Goal: Transaction & Acquisition: Purchase product/service

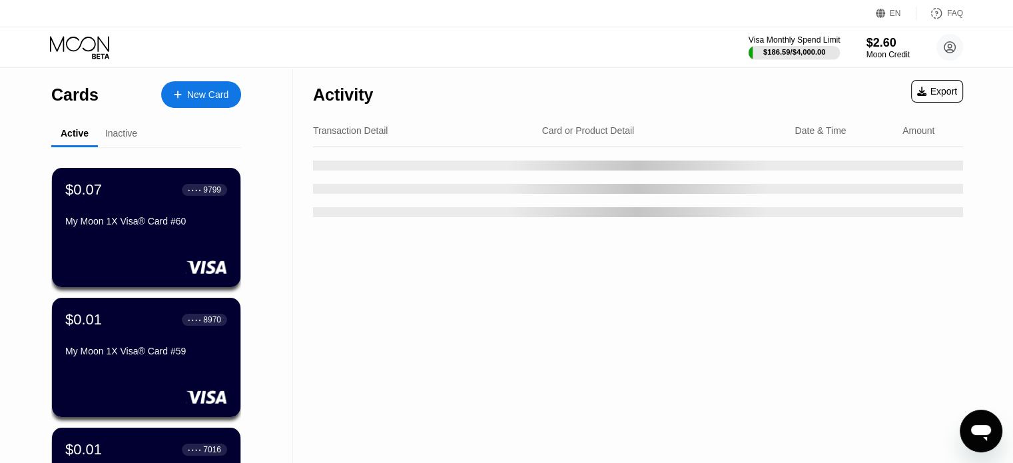
click at [689, 43] on div "Visa Monthly Spend Limit" at bounding box center [794, 39] width 92 height 9
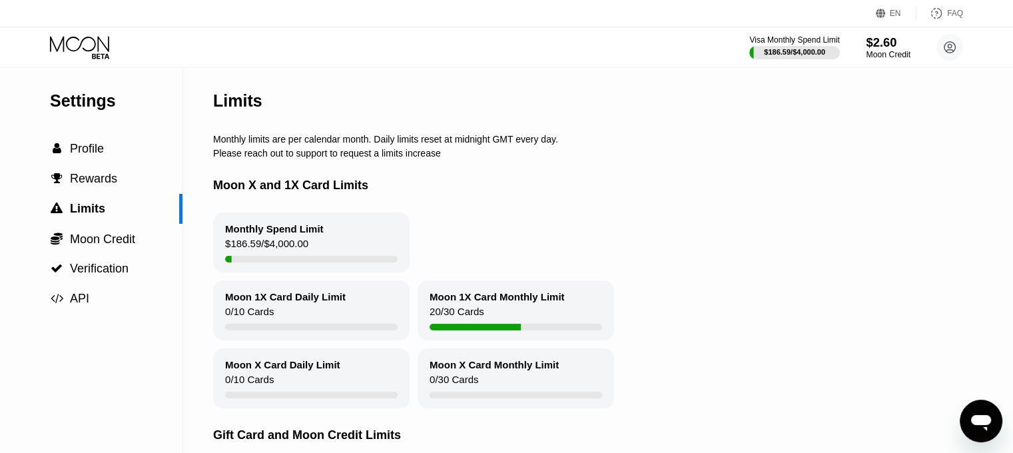
click at [689, 46] on div "$2.60" at bounding box center [888, 42] width 45 height 14
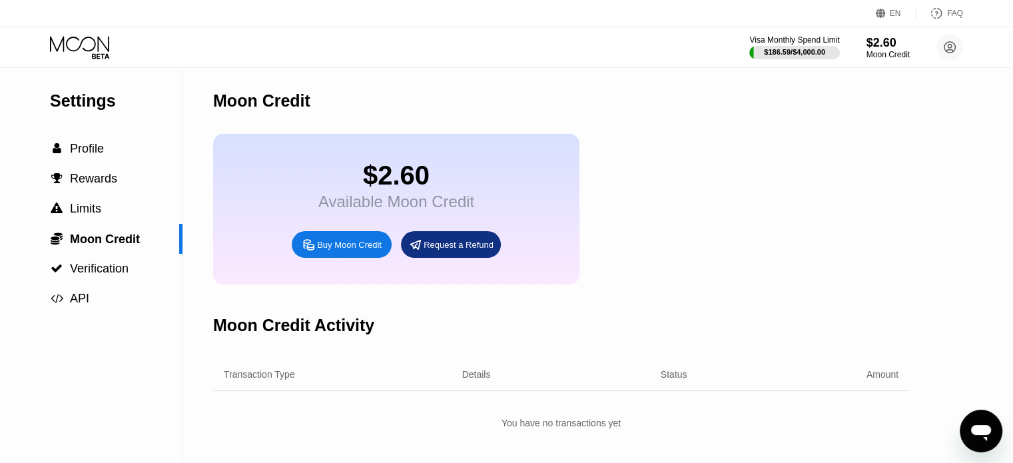
click at [300, 257] on div "Buy Moon Credit" at bounding box center [342, 244] width 100 height 27
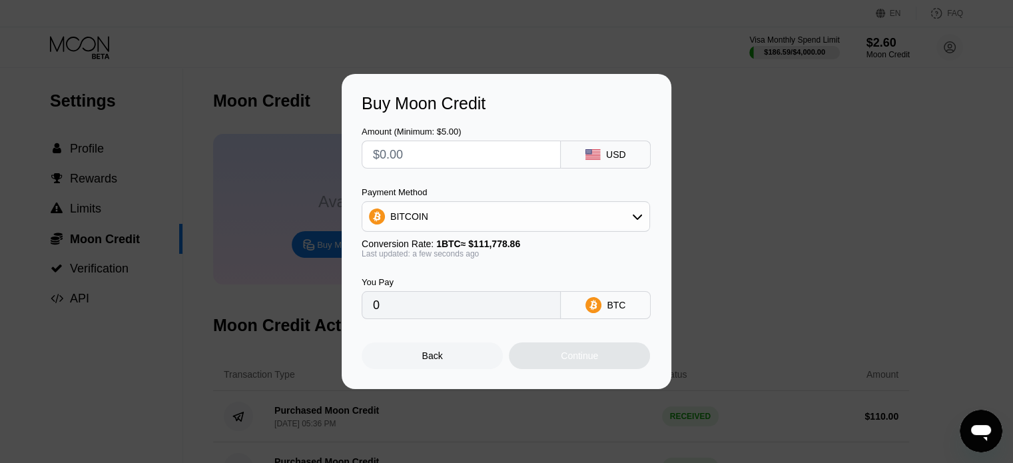
click at [465, 152] on input "text" at bounding box center [461, 154] width 176 height 27
type input "$1"
type input "0.00000895"
type input "$11"
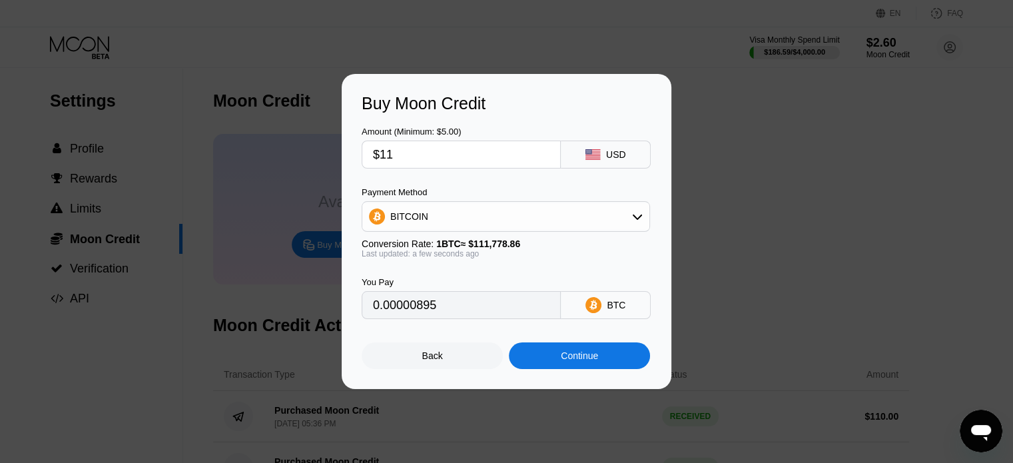
type input "0.00009841"
type input "$112"
type input "0.00100198"
type input "$112"
click at [521, 219] on div "BITCOIN" at bounding box center [505, 216] width 287 height 27
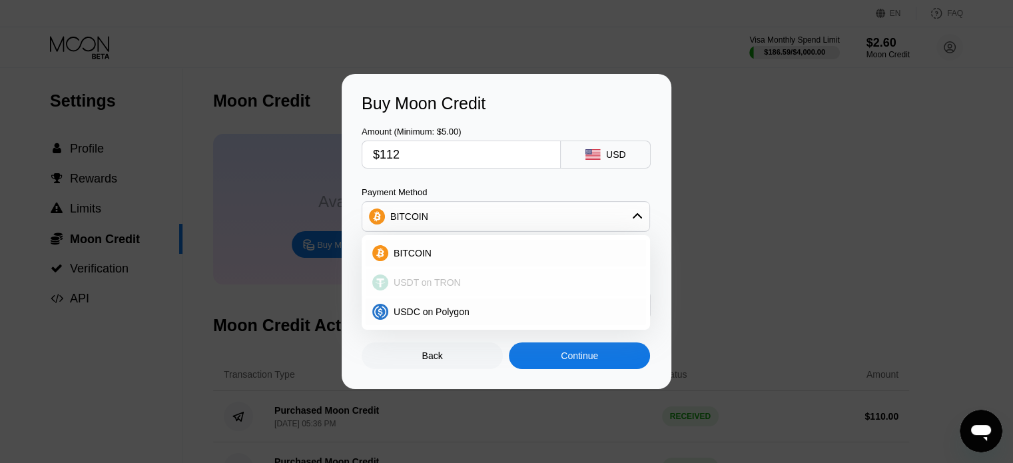
click at [501, 285] on div "USDT on TRON" at bounding box center [513, 282] width 251 height 11
type input "113.13"
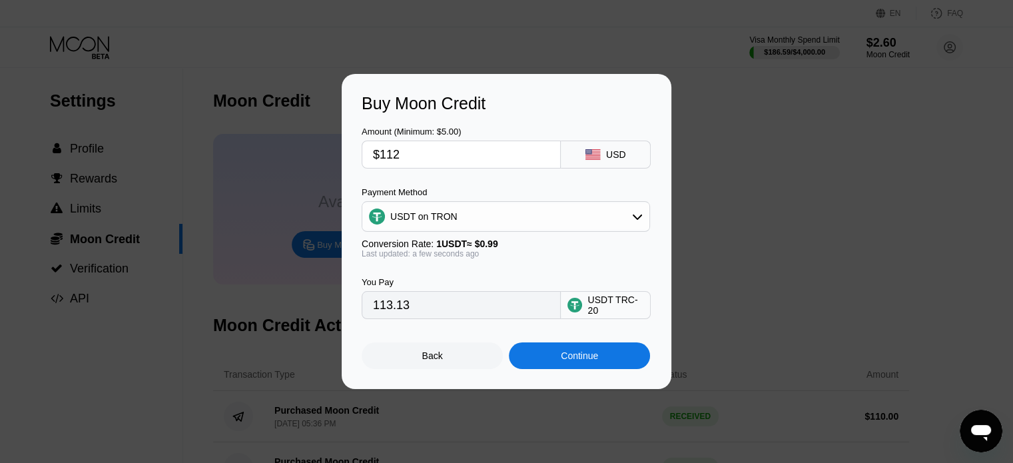
click at [410, 152] on input "$112" at bounding box center [461, 154] width 176 height 27
type input "$11"
type input "11.11"
type input "$115"
type input "116.16"
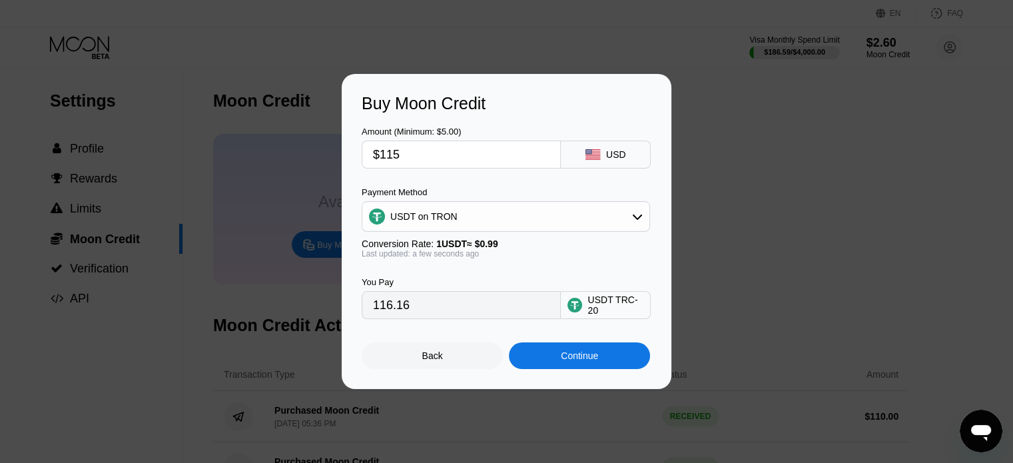
type input "$115"
click at [562, 361] on div "Continue" at bounding box center [579, 355] width 37 height 11
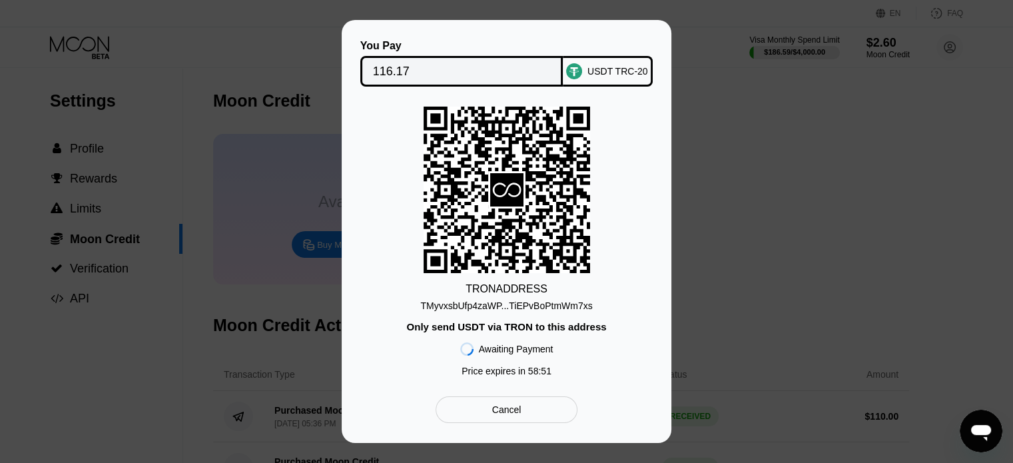
click at [524, 306] on div "TMyvxsbUfp4zaWP...TiEPvBoPtmWm7xs" at bounding box center [506, 305] width 172 height 11
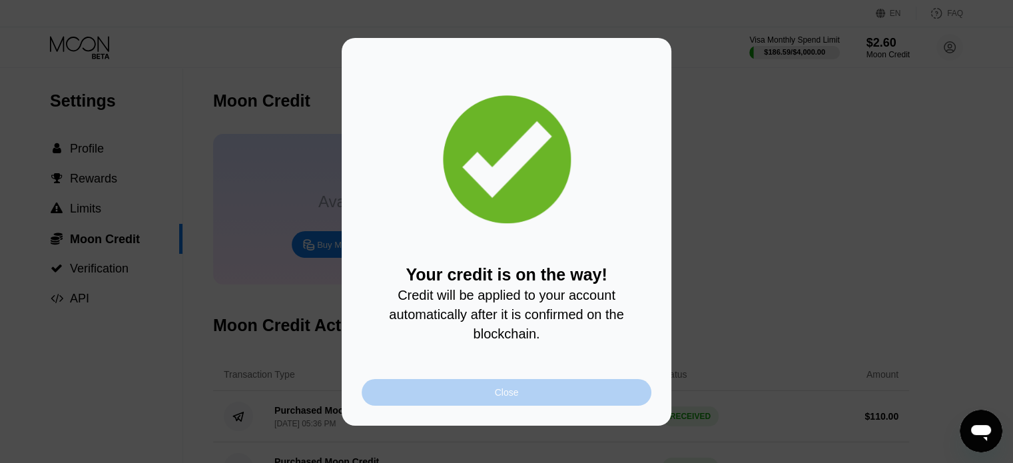
click at [486, 405] on div "Close" at bounding box center [507, 392] width 290 height 27
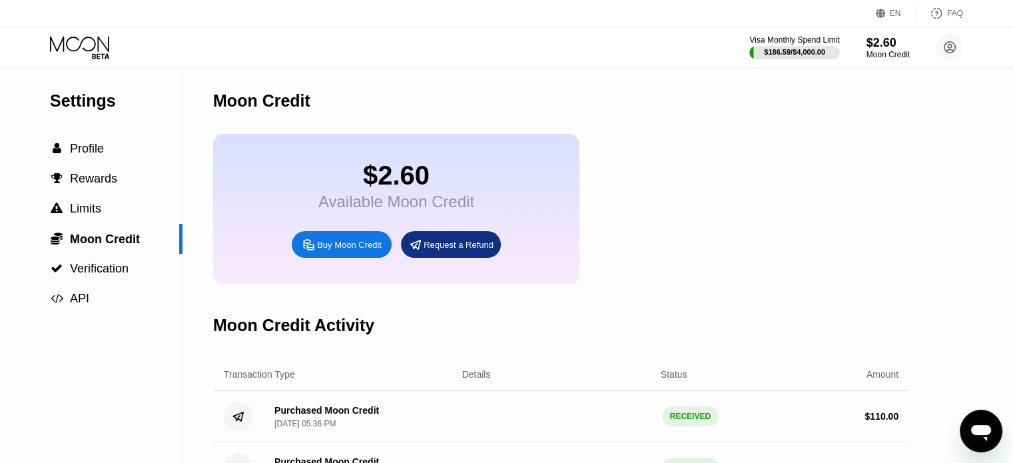
click at [81, 47] on icon at bounding box center [81, 47] width 62 height 23
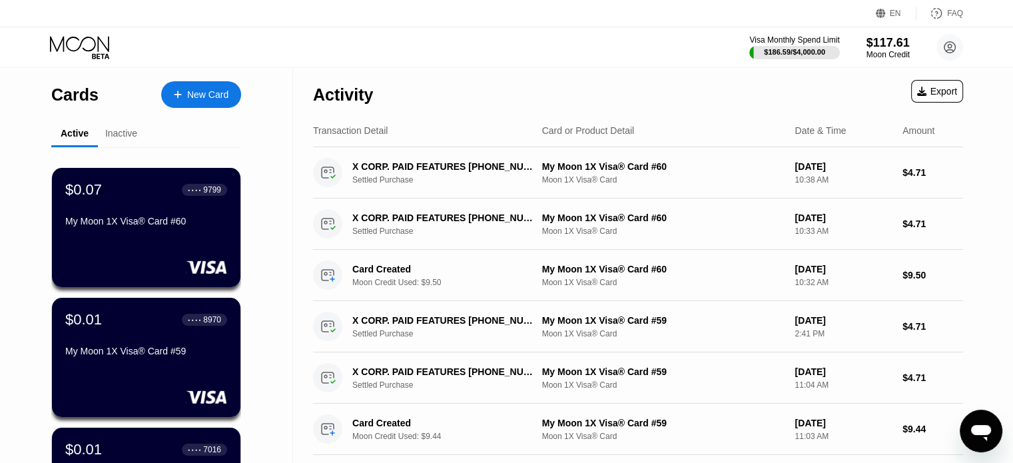
click at [112, 47] on div at bounding box center [91, 47] width 82 height 23
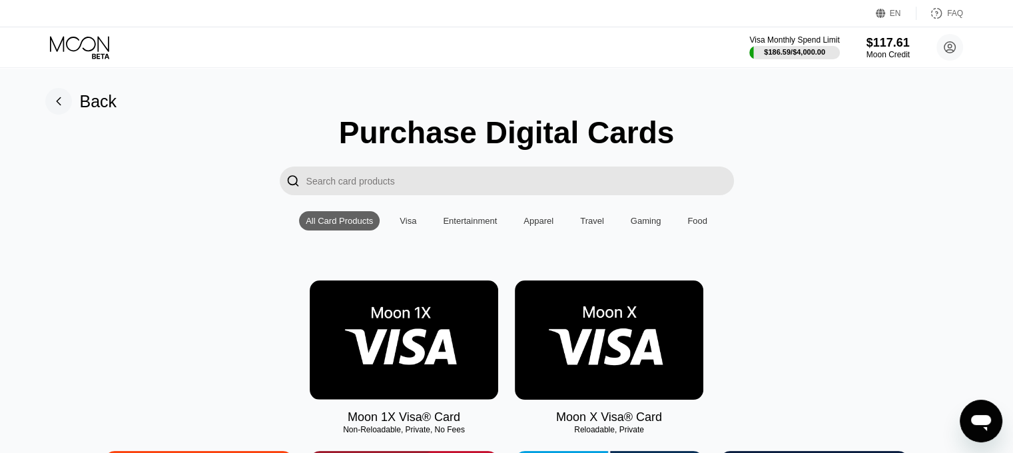
click at [430, 334] on img at bounding box center [404, 339] width 188 height 119
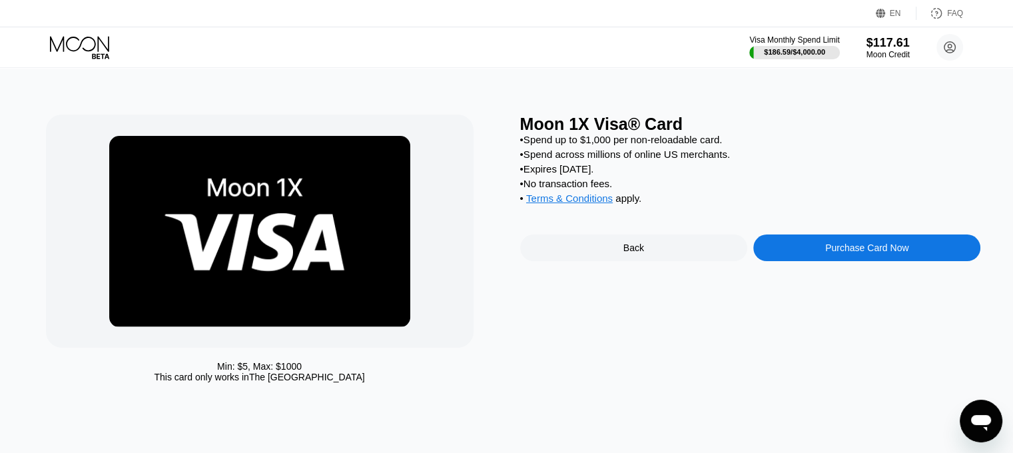
click at [800, 261] on div "Purchase Card Now" at bounding box center [866, 247] width 227 height 27
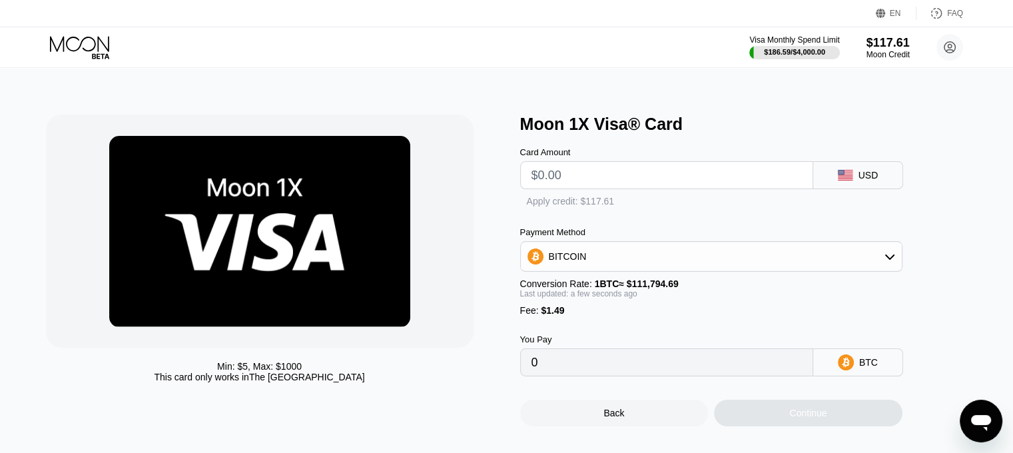
type input "0"
click at [666, 180] on input "text" at bounding box center [666, 175] width 270 height 27
type input "$9."
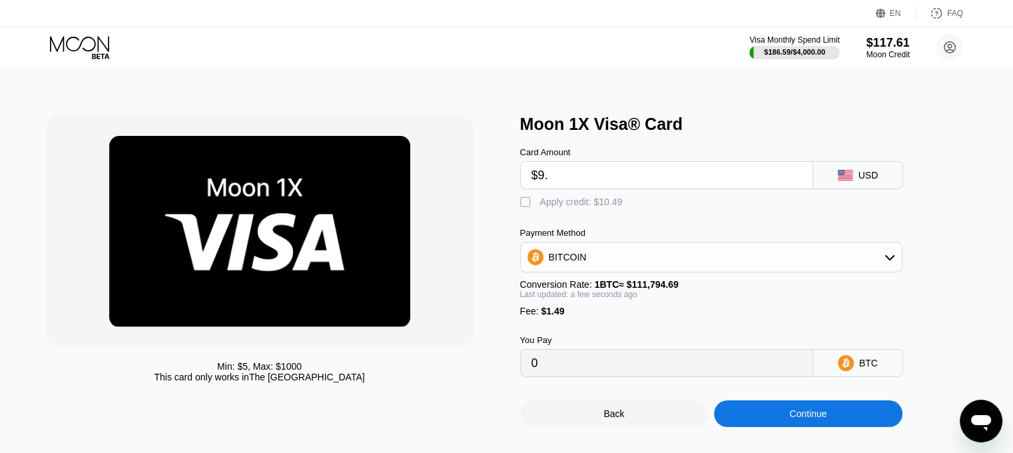
type input "0.00009384"
type input "$9.45"
type input "0.00009786"
type input "$9.45"
click at [591, 207] on div "Apply credit: $10.94" at bounding box center [581, 201] width 83 height 11
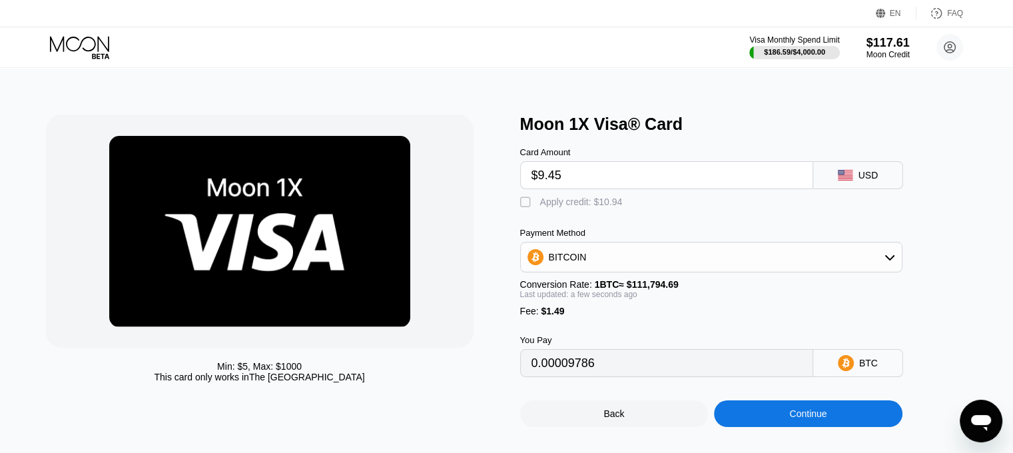
type input "0"
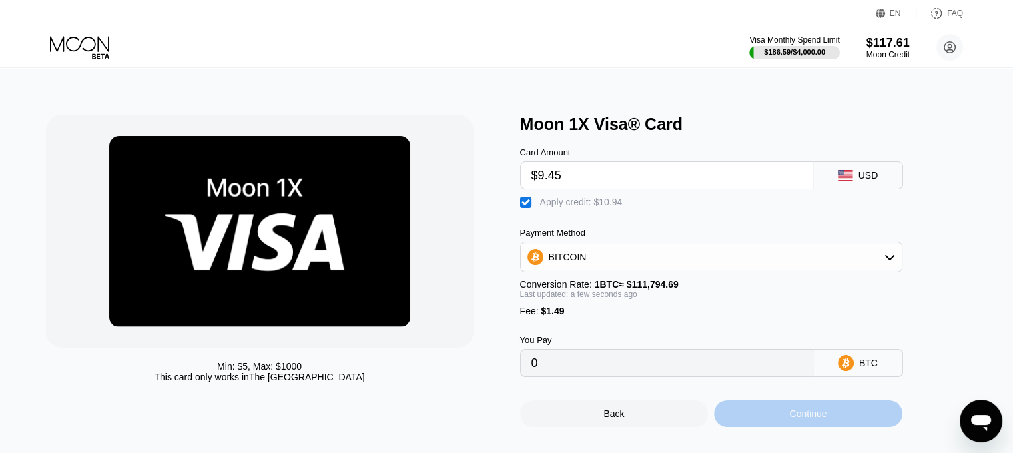
click at [779, 422] on div "Continue" at bounding box center [808, 413] width 188 height 27
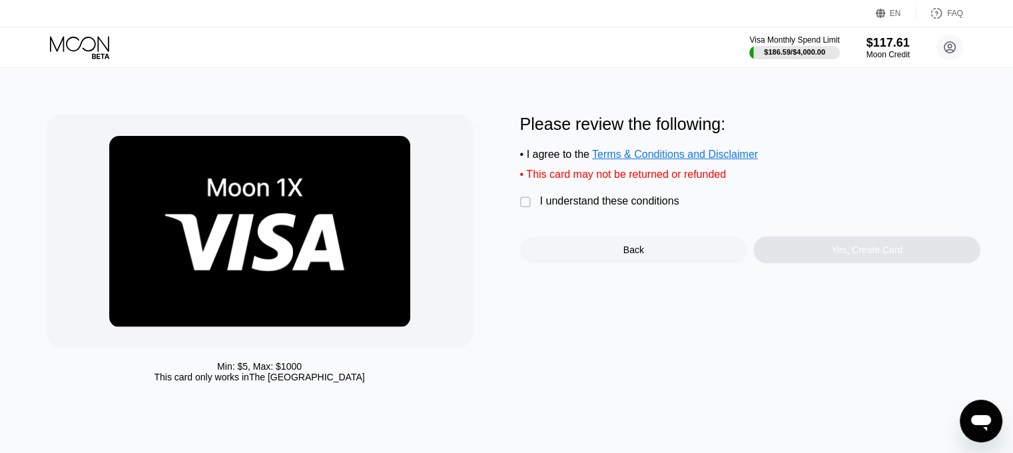
click at [608, 207] on div "I understand these conditions" at bounding box center [609, 201] width 139 height 12
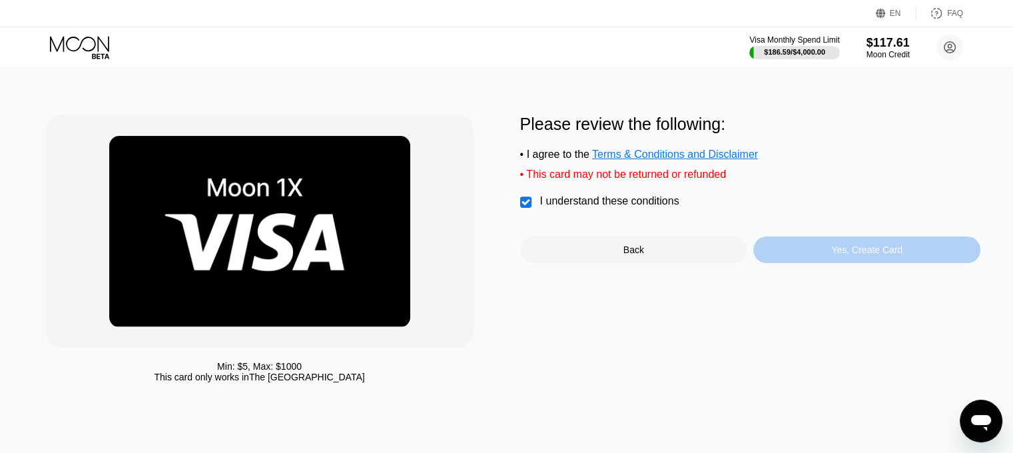
click at [814, 254] on div "Yes, Create Card" at bounding box center [866, 249] width 227 height 27
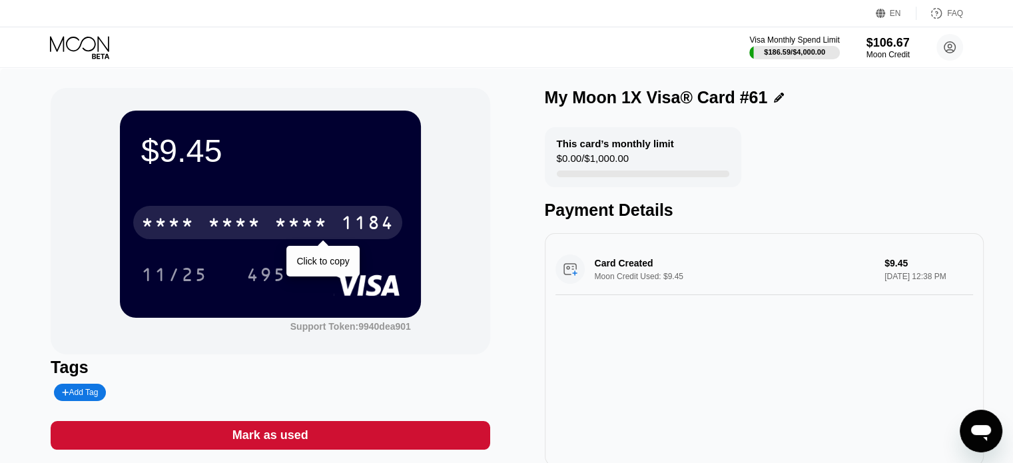
click at [366, 218] on div "1184" at bounding box center [367, 224] width 53 height 21
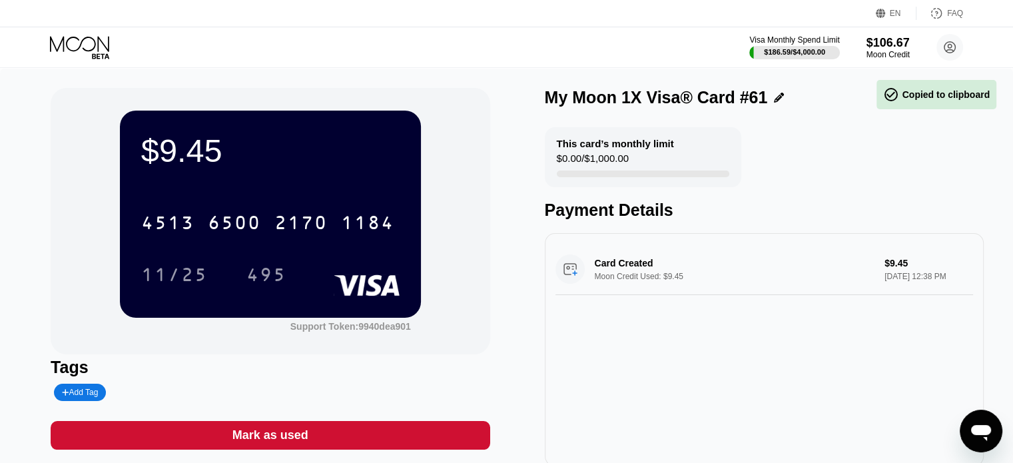
click at [278, 272] on div "495" at bounding box center [266, 276] width 40 height 21
click at [82, 43] on icon at bounding box center [81, 47] width 62 height 23
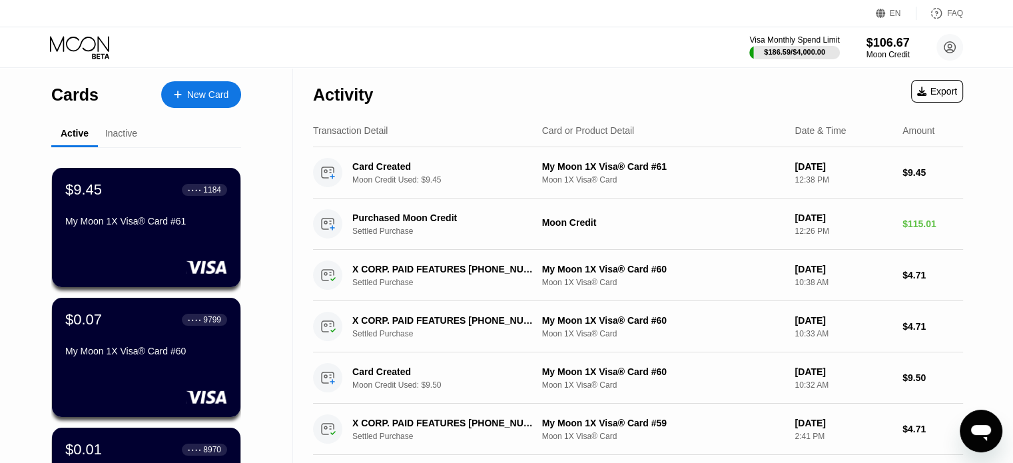
click at [213, 95] on div "New Card" at bounding box center [207, 94] width 41 height 11
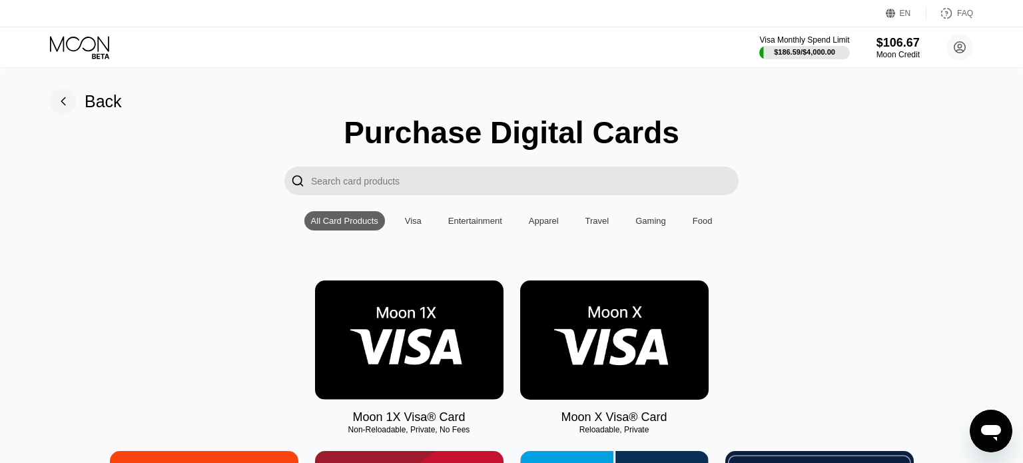
click at [384, 333] on img at bounding box center [409, 339] width 188 height 119
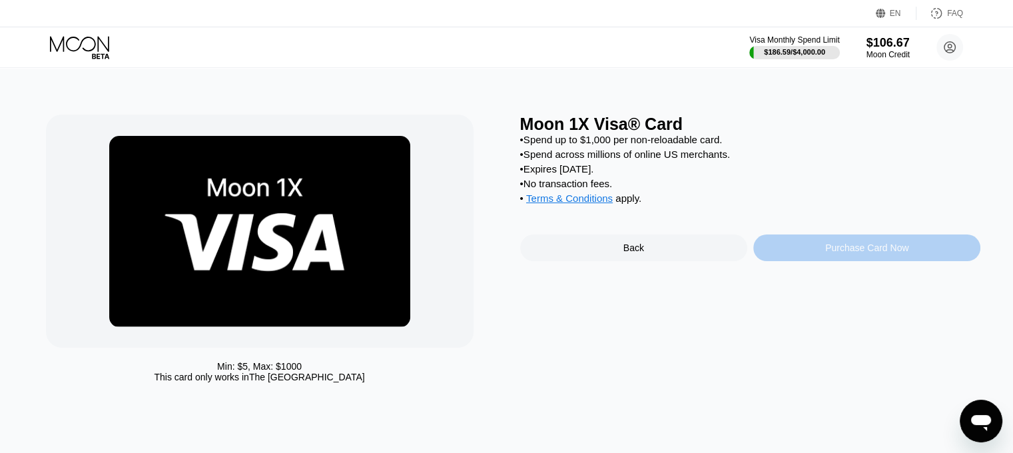
click at [823, 252] on div "Purchase Card Now" at bounding box center [866, 247] width 227 height 27
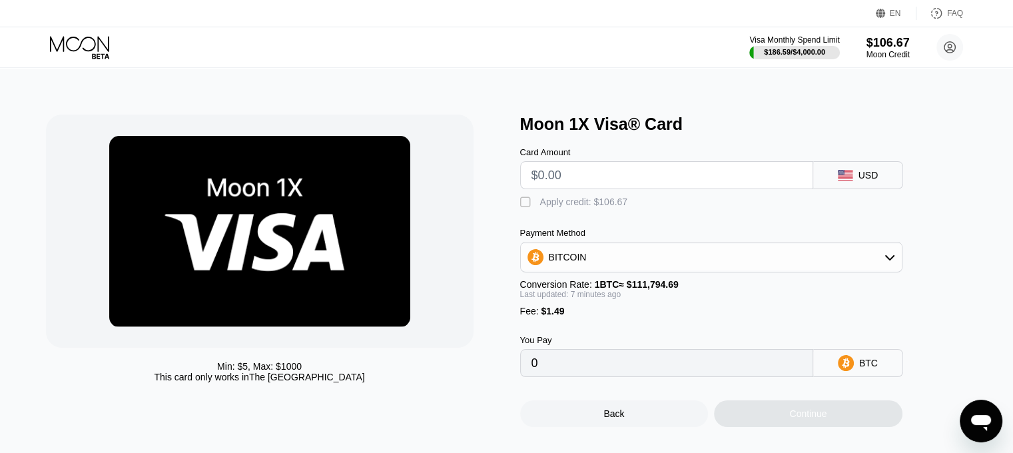
click at [604, 170] on input "text" at bounding box center [666, 175] width 270 height 27
type input "$9"
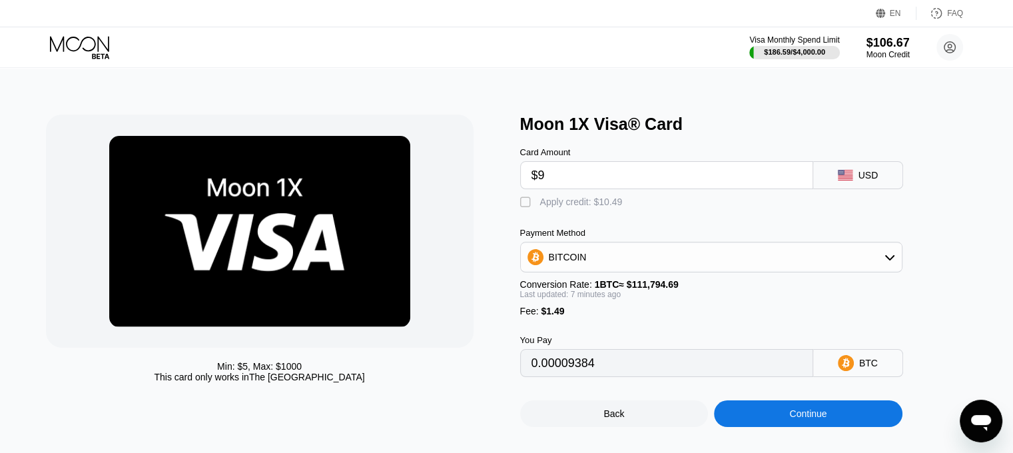
type input "0.00009384"
type input "$945"
type input "0.00846633"
type input "$9.54"
type input "0.00009865"
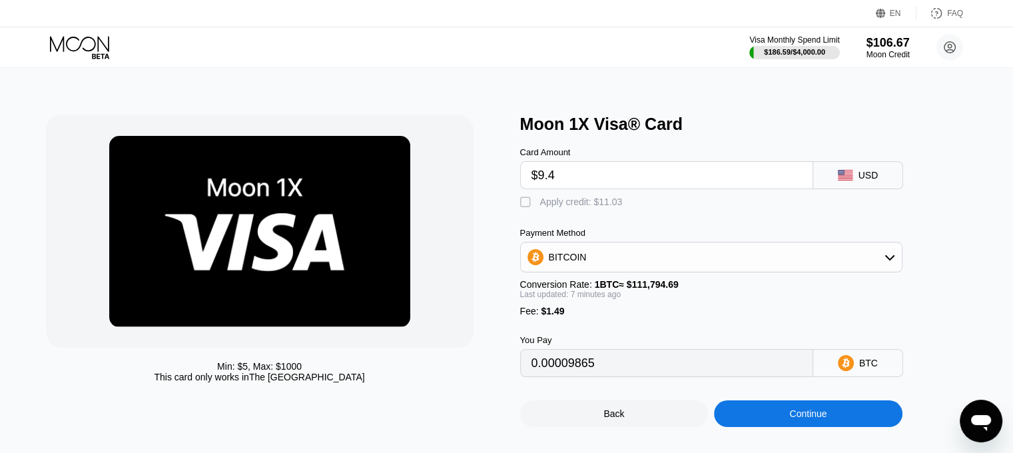
type input "$9.45"
type input "0.00009784"
type input "$9.45"
click at [596, 207] on div "Apply credit: $10.94" at bounding box center [581, 201] width 83 height 11
type input "0"
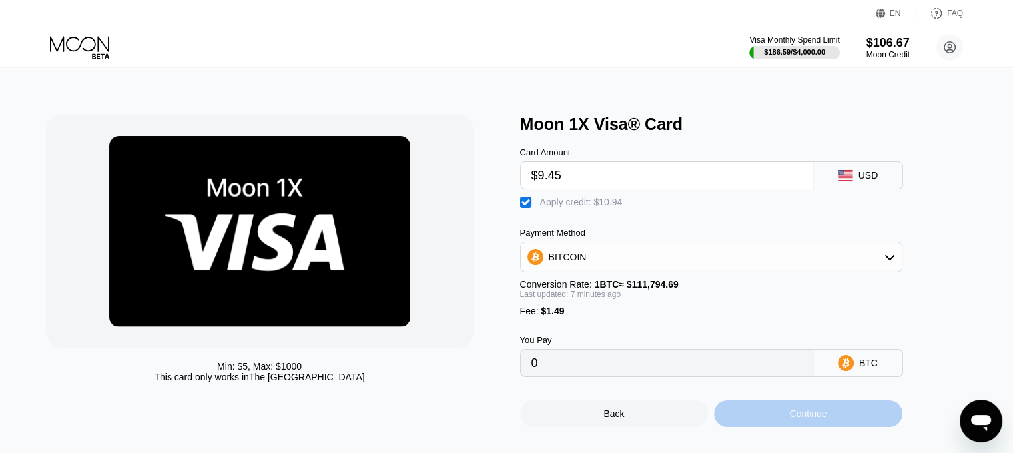
click at [802, 419] on div "Continue" at bounding box center [807, 413] width 37 height 11
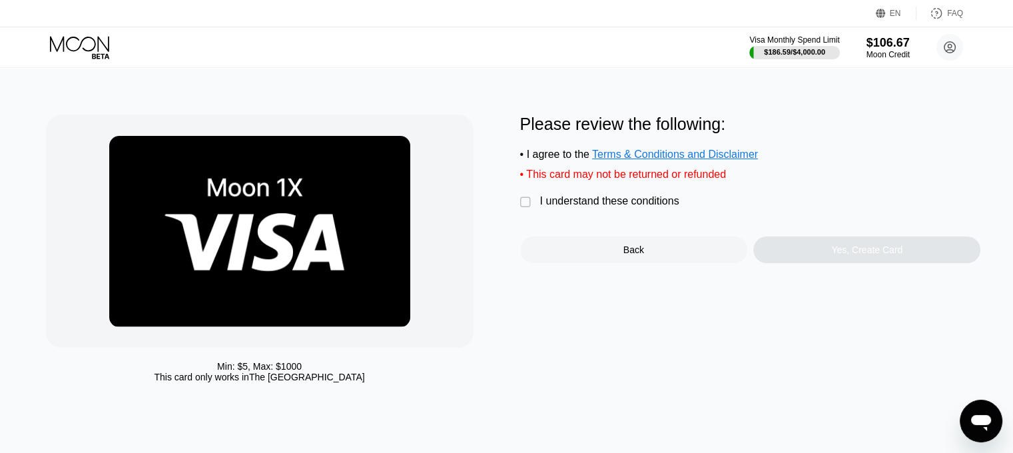
click at [634, 207] on div "I understand these conditions" at bounding box center [609, 201] width 139 height 12
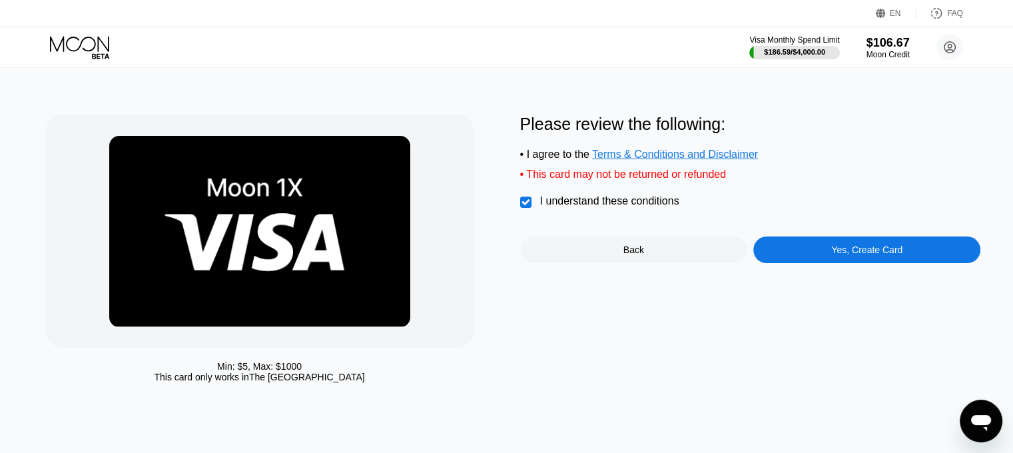
click at [844, 251] on div "Yes, Create Card" at bounding box center [866, 249] width 227 height 27
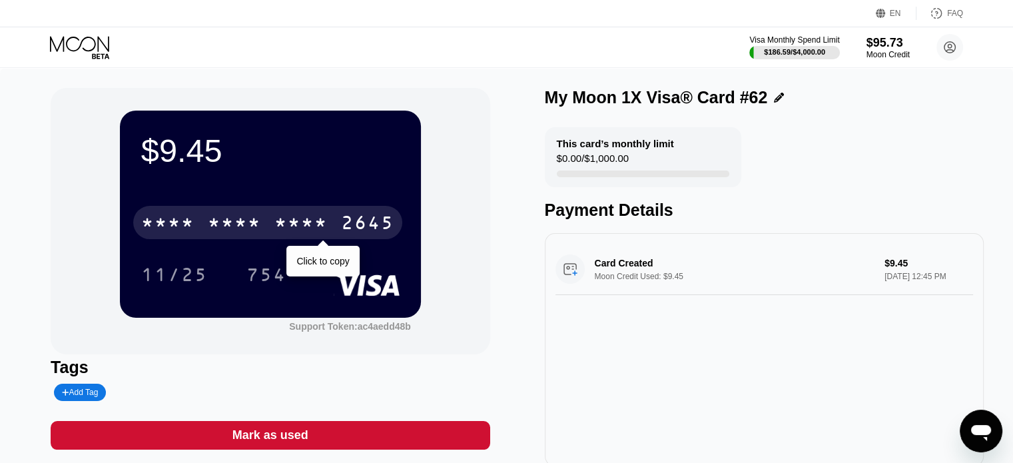
click at [275, 210] on div "* * * * * * * * * * * * 2645" at bounding box center [267, 222] width 269 height 33
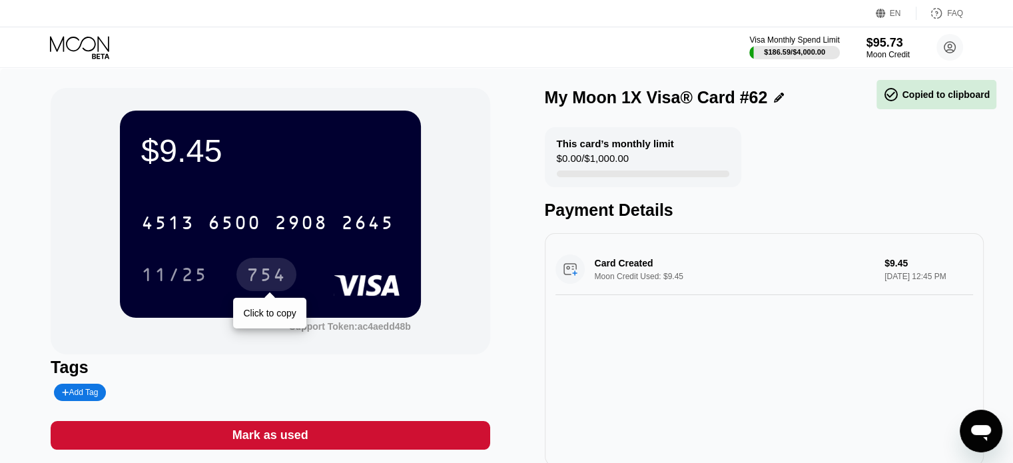
click at [280, 271] on div "754" at bounding box center [266, 276] width 40 height 21
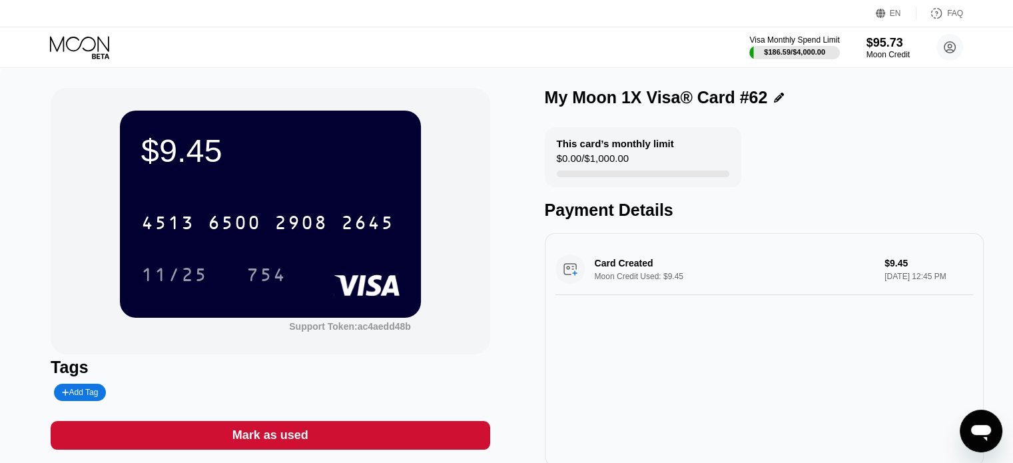
click at [85, 47] on icon at bounding box center [81, 47] width 62 height 23
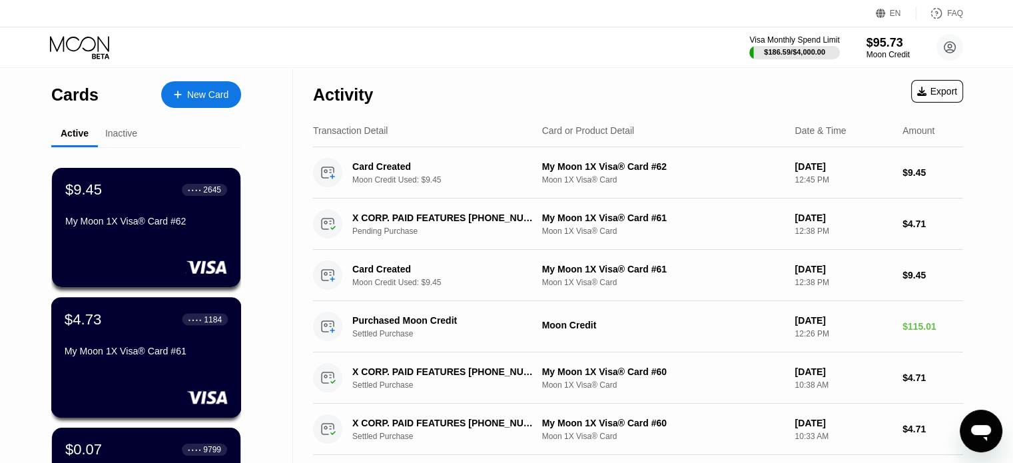
click at [172, 388] on div "$4.73 ● ● ● ● 1184 My Moon 1X Visa® Card #61" at bounding box center [146, 357] width 190 height 121
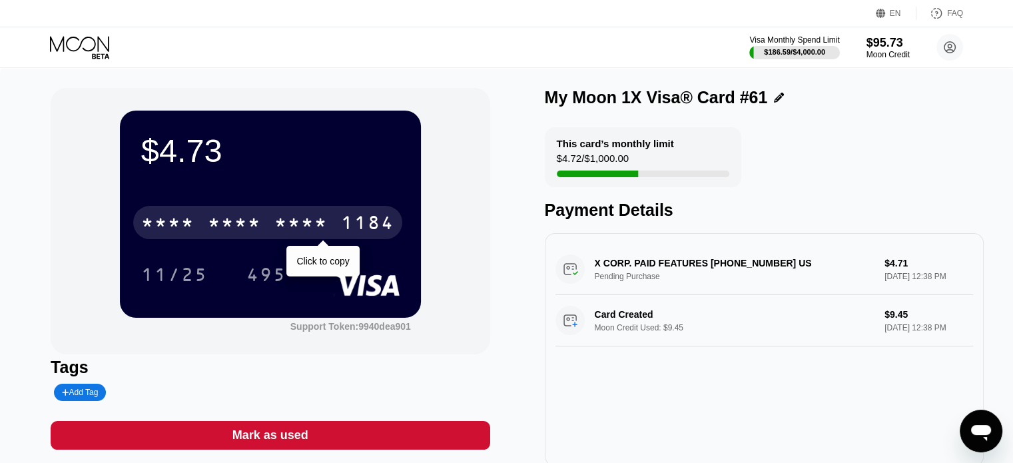
click at [252, 226] on div "* * * *" at bounding box center [234, 224] width 53 height 21
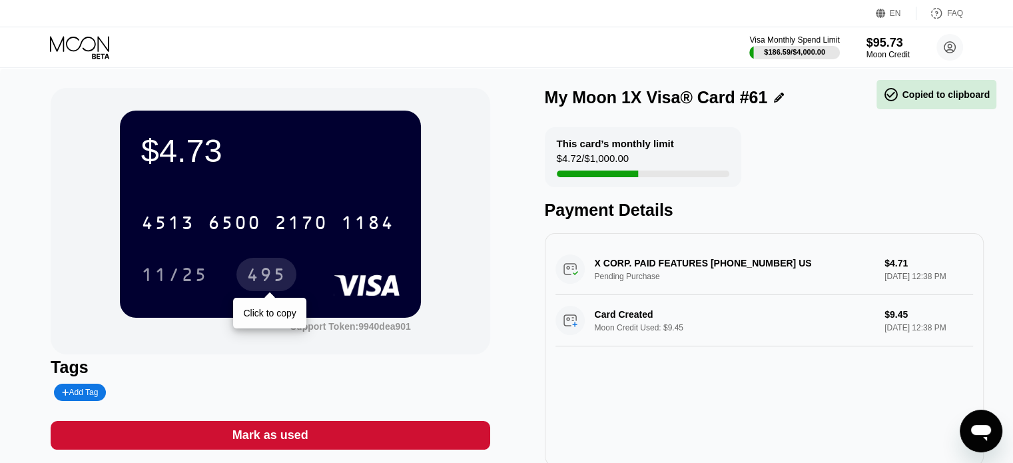
click at [266, 276] on div "495" at bounding box center [266, 276] width 40 height 21
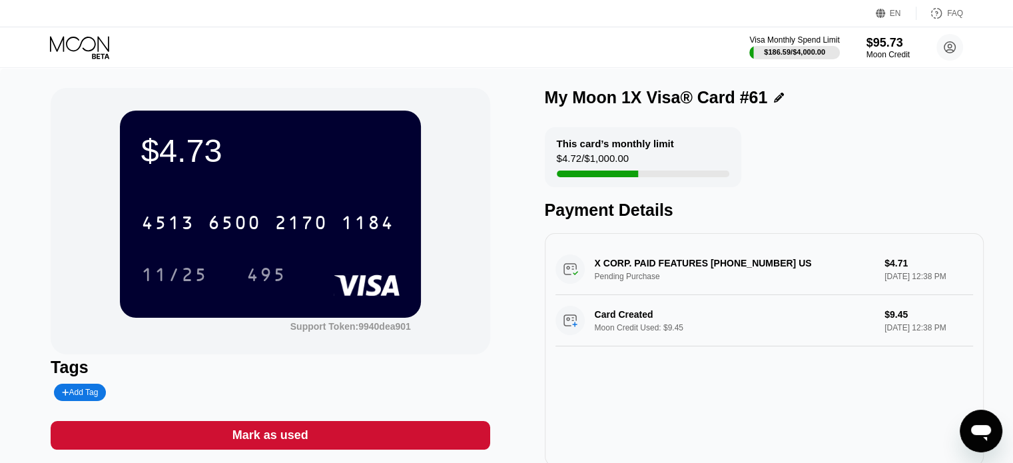
click at [72, 25] on div "EN Language Select an item Save FAQ" at bounding box center [506, 13] width 1013 height 27
click at [75, 48] on icon at bounding box center [81, 47] width 62 height 23
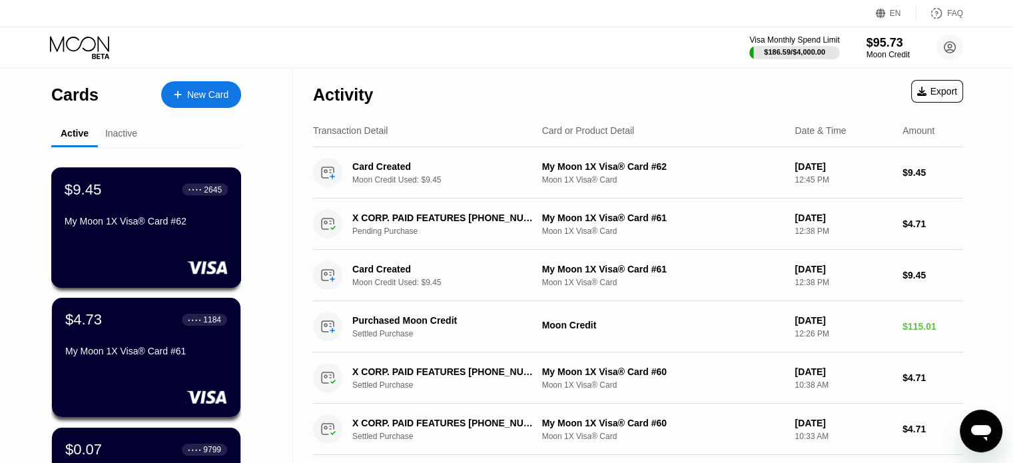
click at [130, 262] on div at bounding box center [146, 266] width 163 height 13
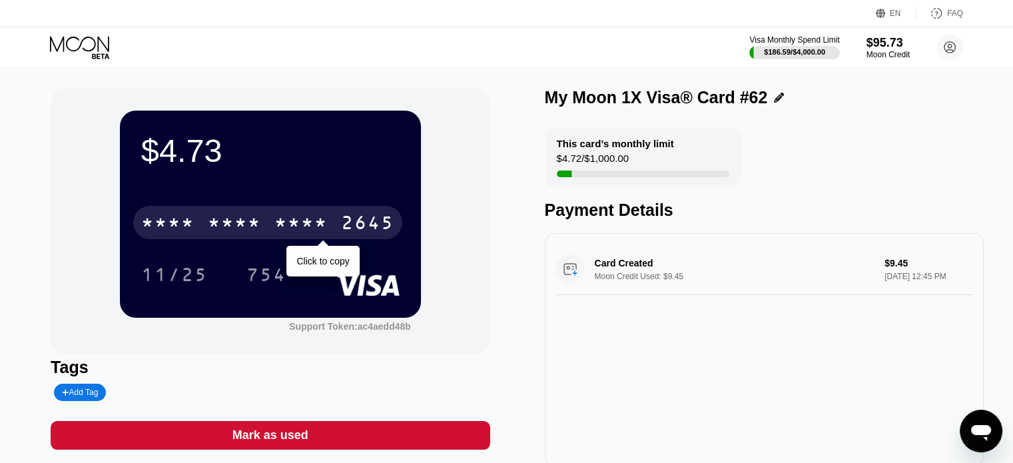
click at [282, 226] on div "* * * *" at bounding box center [300, 224] width 53 height 21
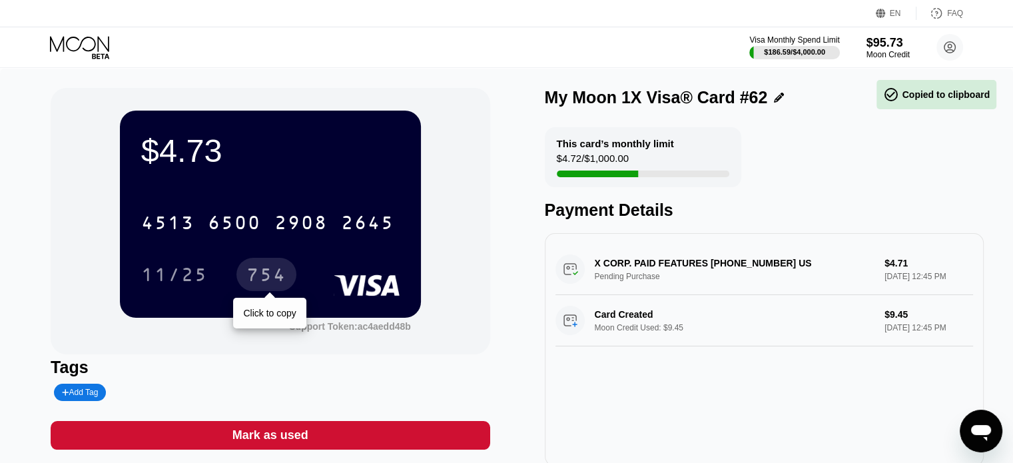
click at [274, 272] on div "754" at bounding box center [266, 276] width 40 height 21
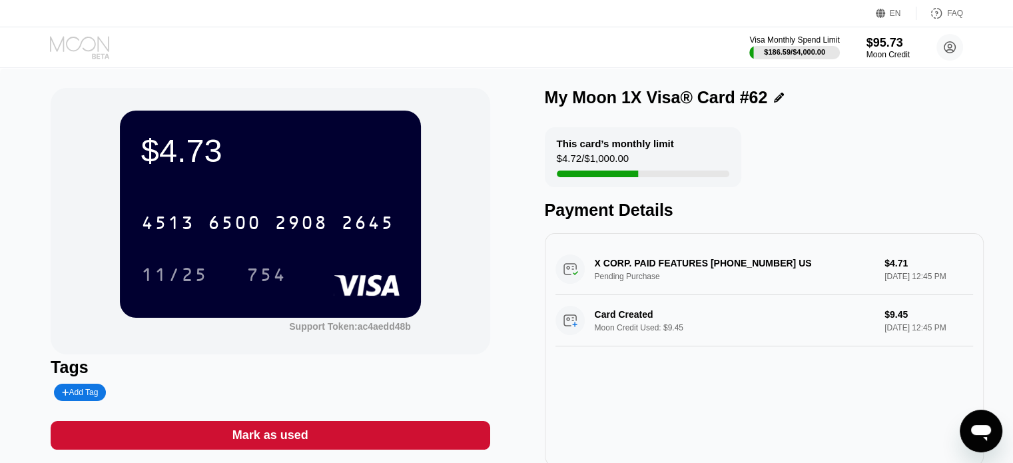
click at [105, 57] on icon at bounding box center [100, 55] width 17 height 5
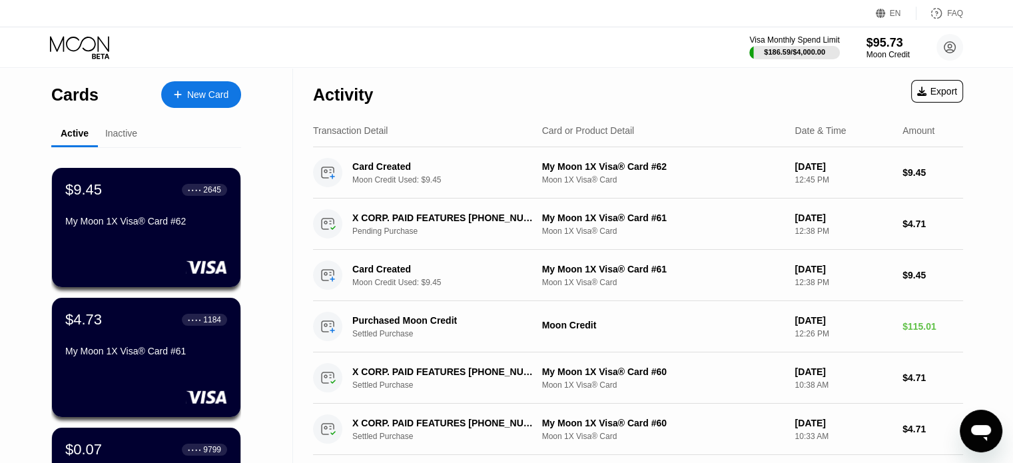
click at [200, 95] on div "New Card" at bounding box center [207, 94] width 41 height 11
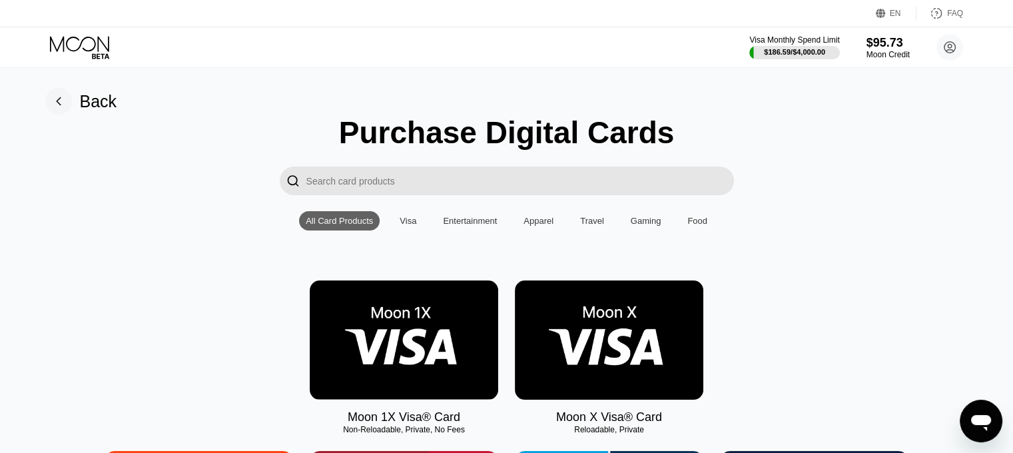
click at [443, 323] on img at bounding box center [404, 339] width 188 height 119
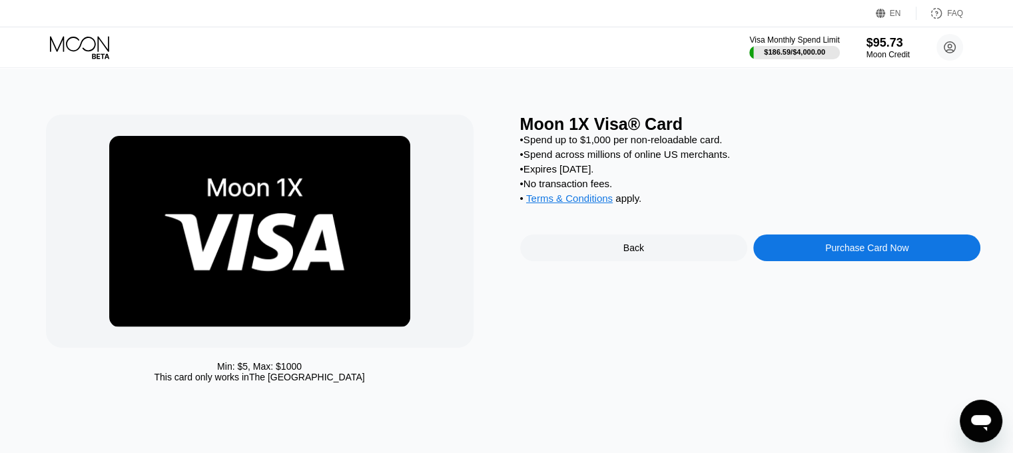
click at [849, 245] on div "Moon 1X Visa® Card • Spend up to $1,000 per non-reloadable card. • Spend across…" at bounding box center [750, 252] width 461 height 274
click at [846, 253] on div "Purchase Card Now" at bounding box center [866, 247] width 83 height 11
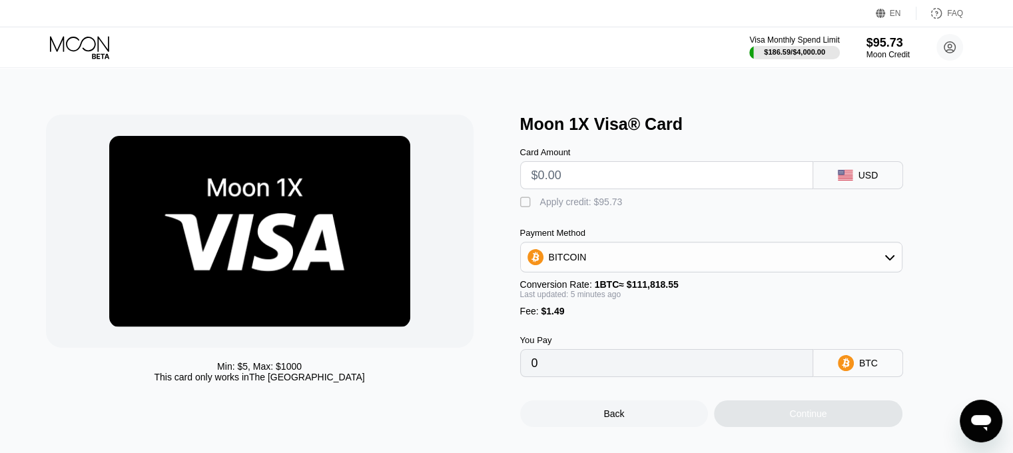
click at [593, 172] on input "text" at bounding box center [666, 175] width 270 height 27
type input "$9.45"
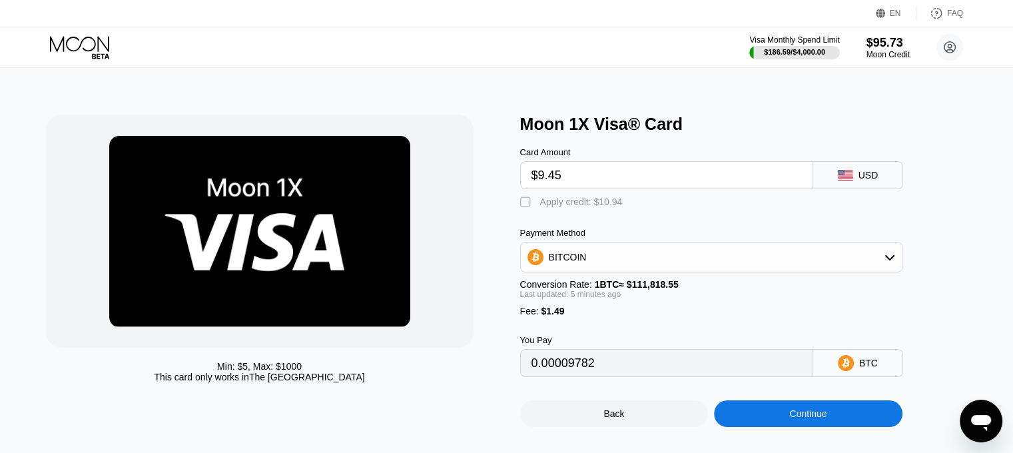
type input "0.00009782"
type input "$9.45"
click at [579, 207] on div "Apply credit: $10.94" at bounding box center [581, 201] width 83 height 11
type input "0"
click at [778, 423] on div "Continue" at bounding box center [808, 413] width 188 height 27
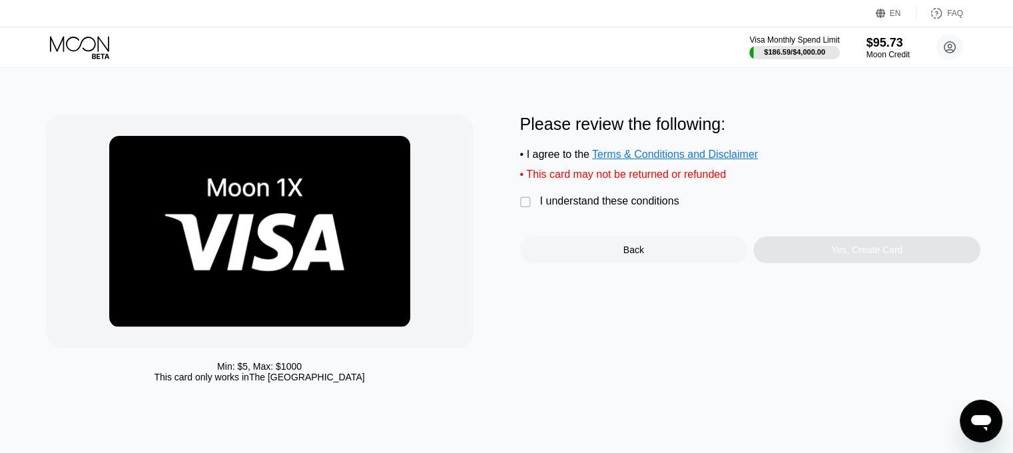
click at [625, 207] on div "I understand these conditions" at bounding box center [609, 201] width 139 height 12
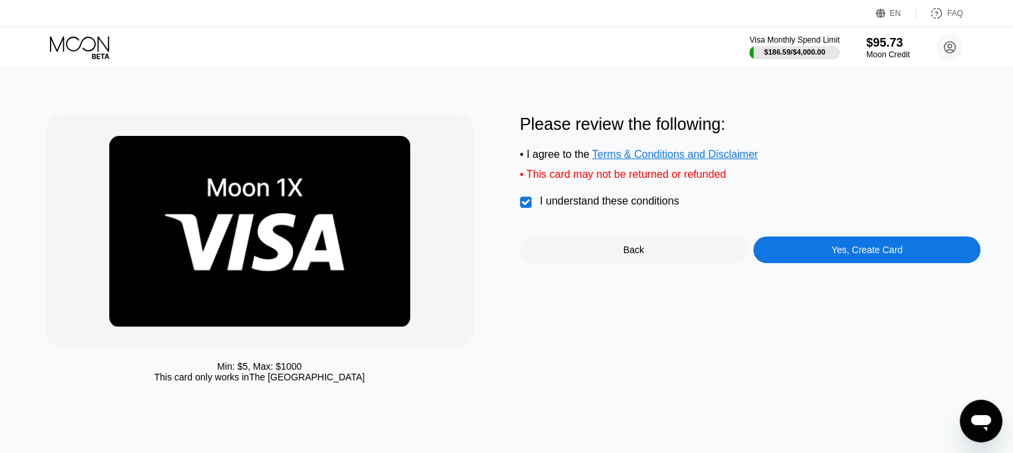
click at [905, 263] on div "Yes, Create Card" at bounding box center [866, 249] width 227 height 27
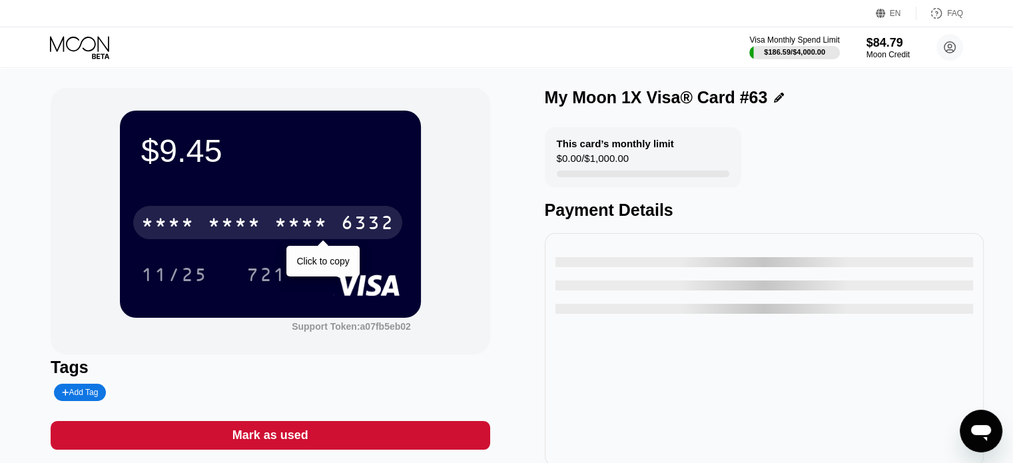
click at [330, 226] on div "* * * * * * * * * * * * 6332" at bounding box center [267, 222] width 269 height 33
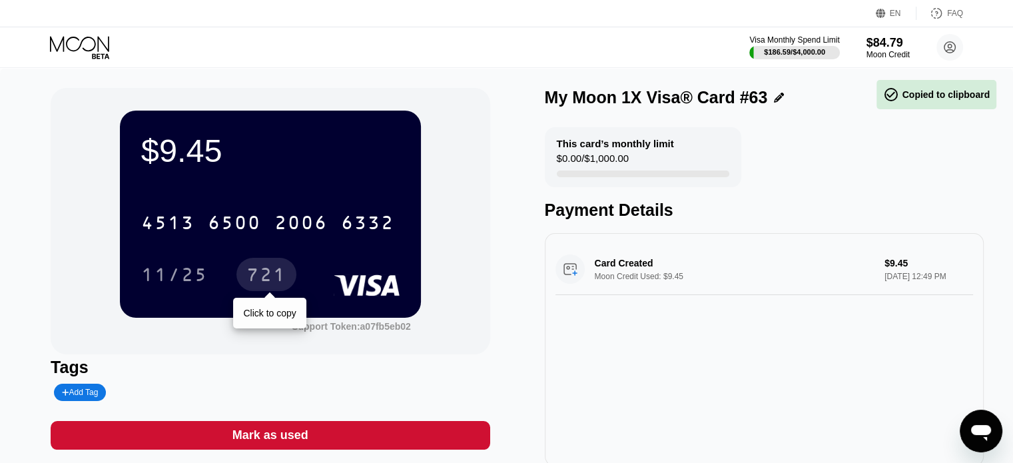
click at [274, 271] on div "721" at bounding box center [266, 276] width 40 height 21
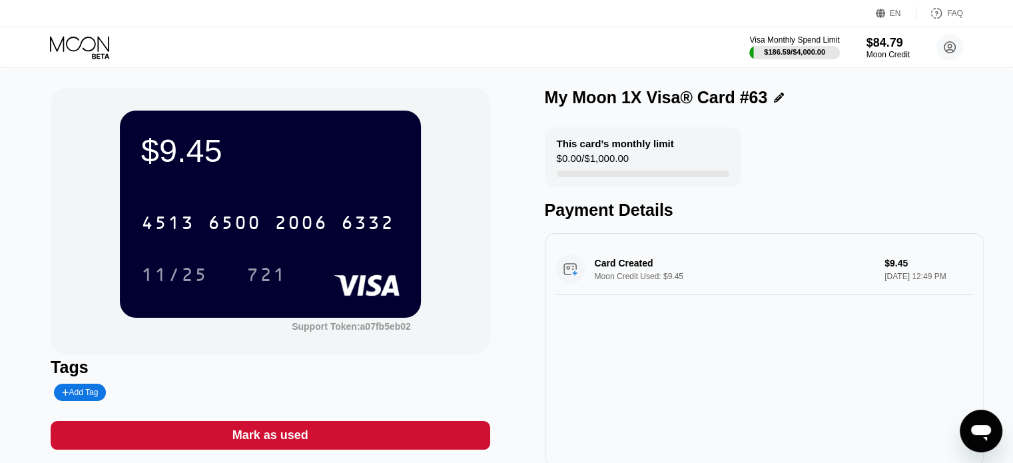
click at [83, 34] on div "Visa Monthly Spend Limit $186.59 / $4,000.00 $84.79 Moon Credit [EMAIL_ADDRESS]…" at bounding box center [506, 47] width 1013 height 40
click at [81, 42] on icon at bounding box center [79, 43] width 59 height 15
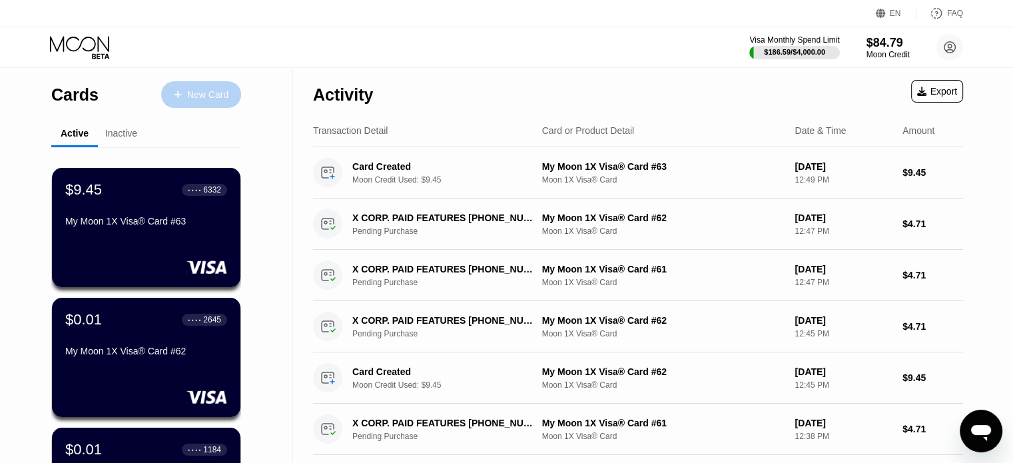
click at [221, 103] on div "New Card" at bounding box center [201, 94] width 80 height 27
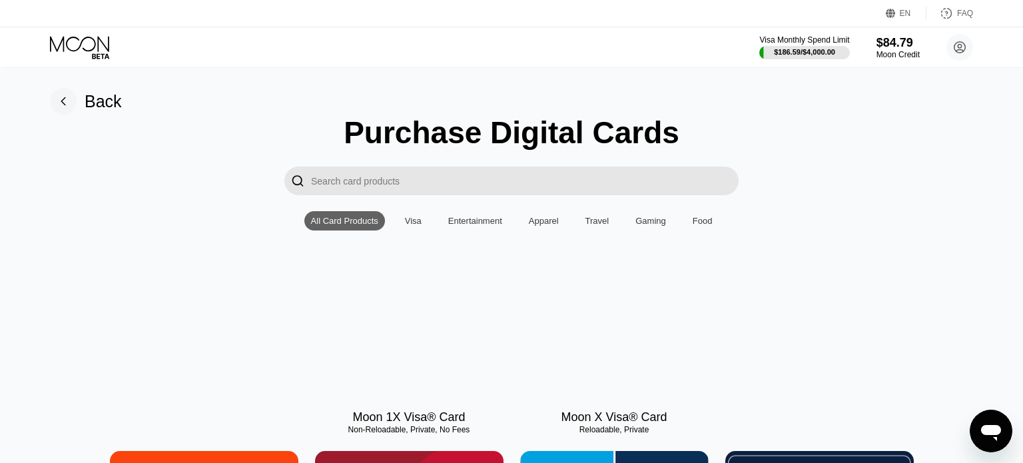
click at [416, 309] on div at bounding box center [409, 339] width 188 height 119
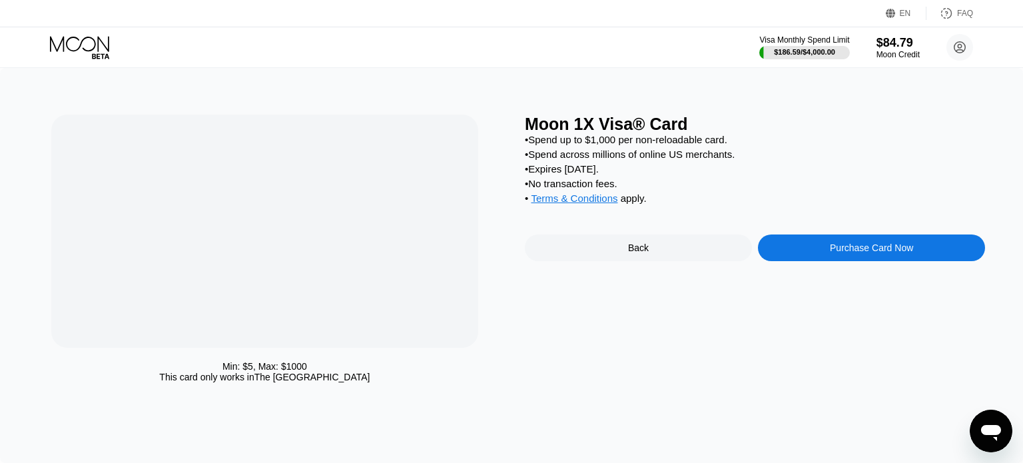
click at [416, 309] on div at bounding box center [264, 231] width 427 height 233
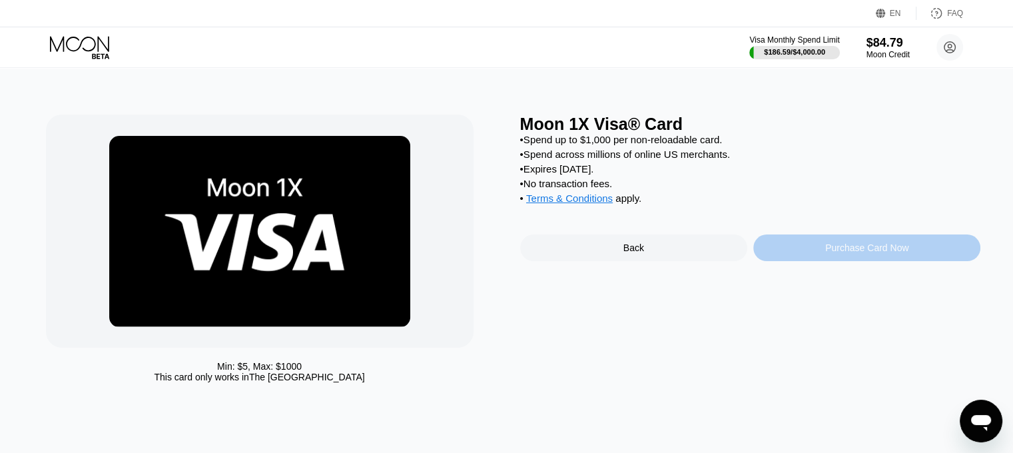
click at [812, 253] on div "Purchase Card Now" at bounding box center [866, 247] width 227 height 27
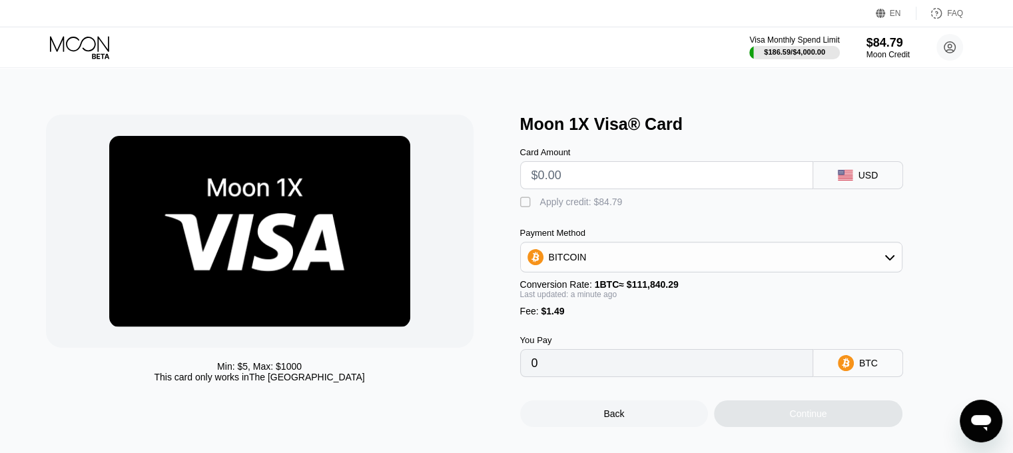
click at [656, 176] on input "text" at bounding box center [666, 175] width 270 height 27
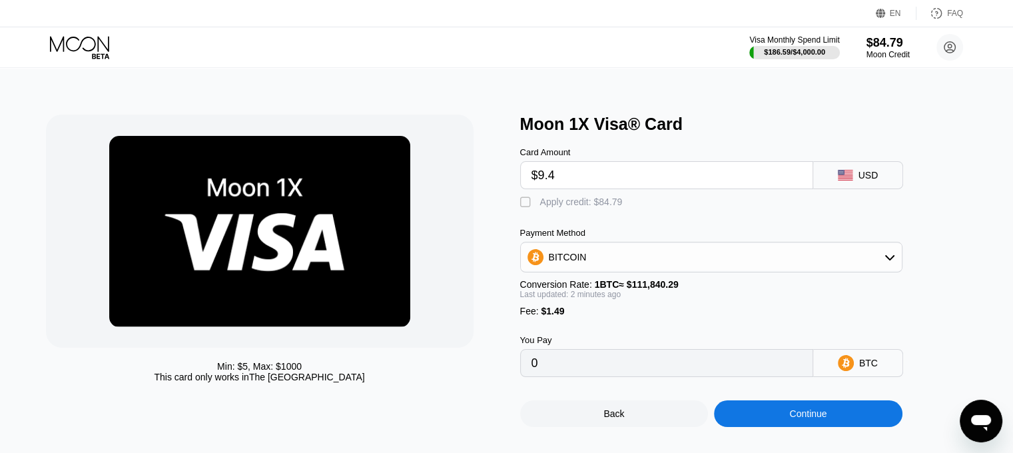
type input "$9.45"
type input "0.00009782"
type input "$9.45"
click at [590, 203] on div "Apply credit: $10.94" at bounding box center [581, 201] width 83 height 11
type input "0"
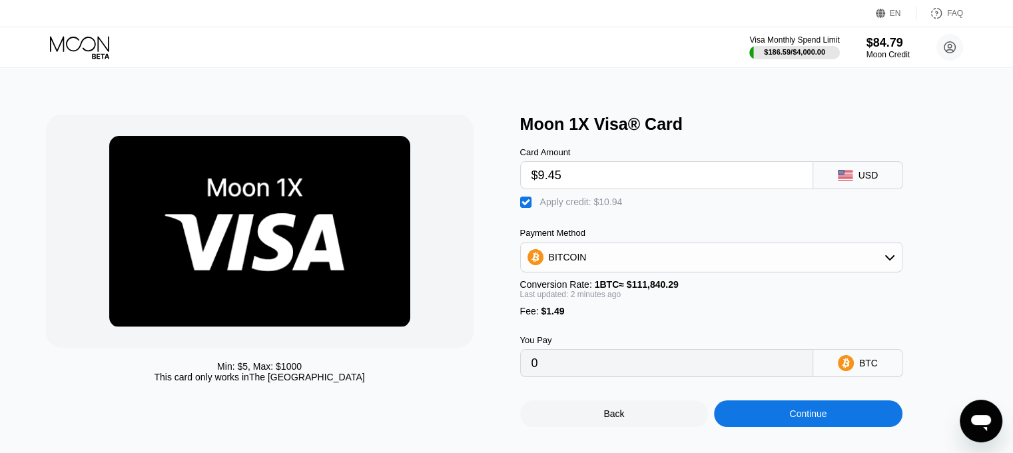
click at [762, 417] on div "Continue" at bounding box center [808, 413] width 188 height 27
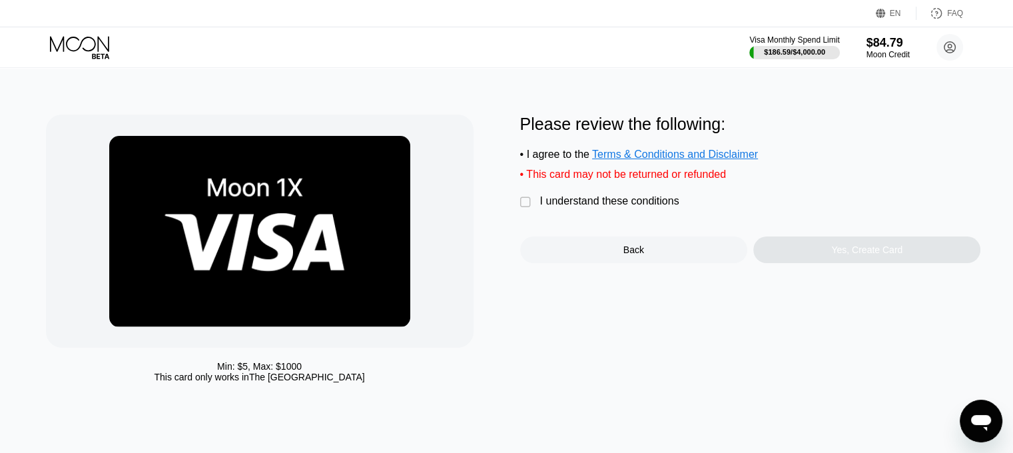
click at [627, 207] on div "I understand these conditions" at bounding box center [609, 201] width 139 height 12
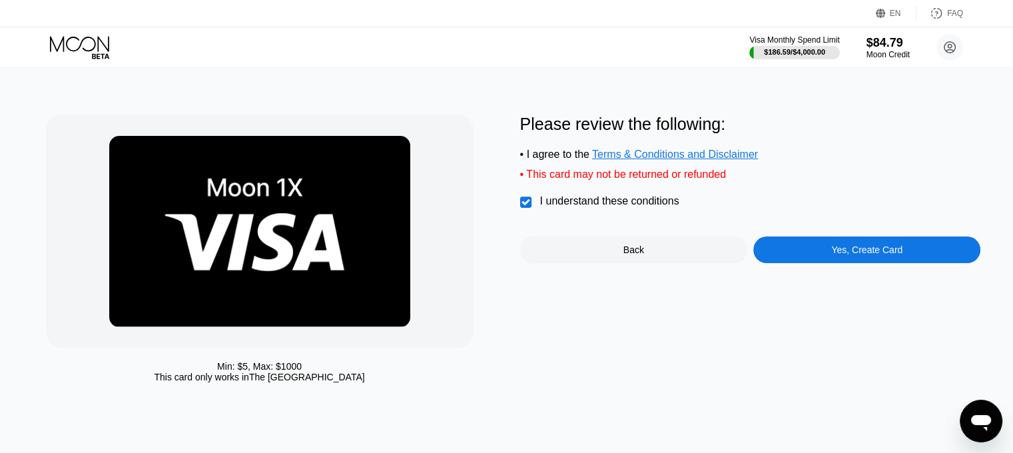
click at [880, 284] on div "Please review the following: • I agree to the Terms & Conditions and Disclaimer…" at bounding box center [750, 252] width 461 height 274
click at [861, 255] on div "Yes, Create Card" at bounding box center [866, 249] width 71 height 11
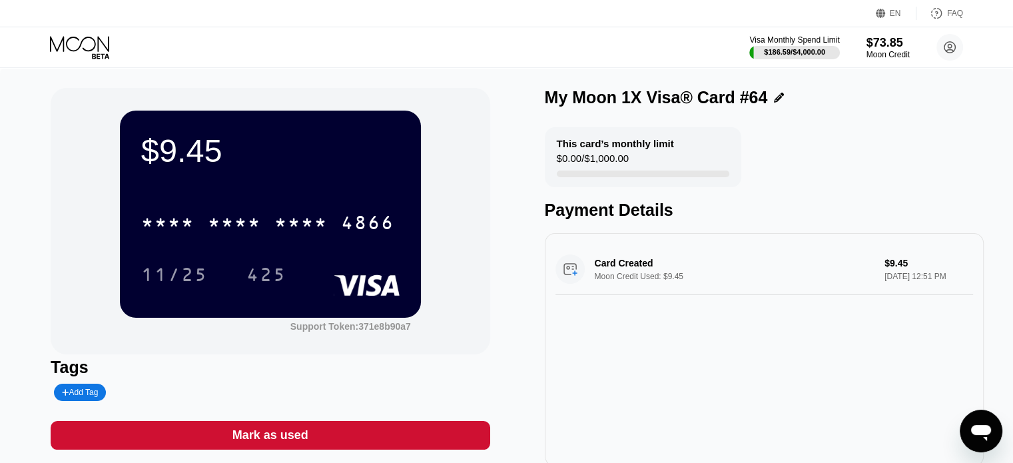
click at [333, 218] on div "* * * * * * * * * * * * 4866" at bounding box center [267, 222] width 269 height 33
click at [286, 276] on div "425" at bounding box center [266, 276] width 40 height 21
click at [85, 66] on div "Visa Monthly Spend Limit $186.59 / $4,000.00 $73.85 Moon Credit [EMAIL_ADDRESS]…" at bounding box center [506, 47] width 1013 height 40
click at [83, 58] on icon at bounding box center [81, 47] width 62 height 23
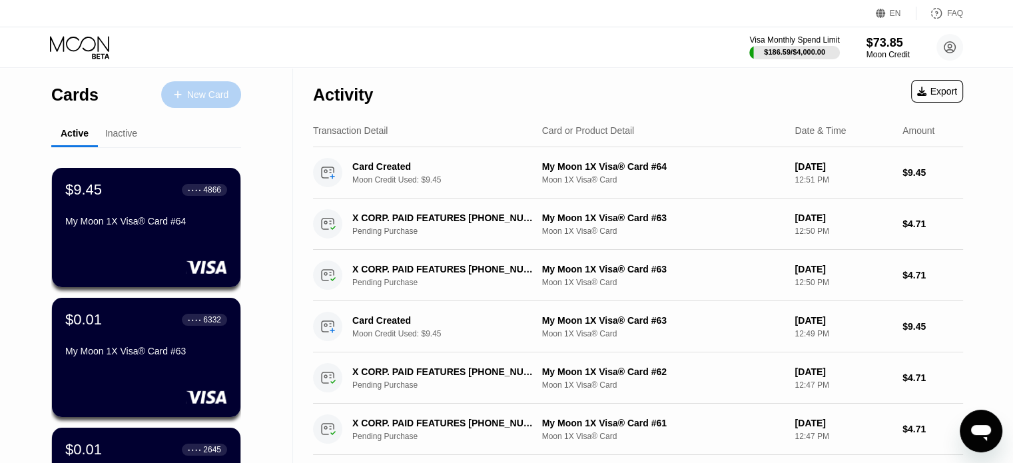
click at [212, 103] on div "New Card" at bounding box center [201, 94] width 80 height 27
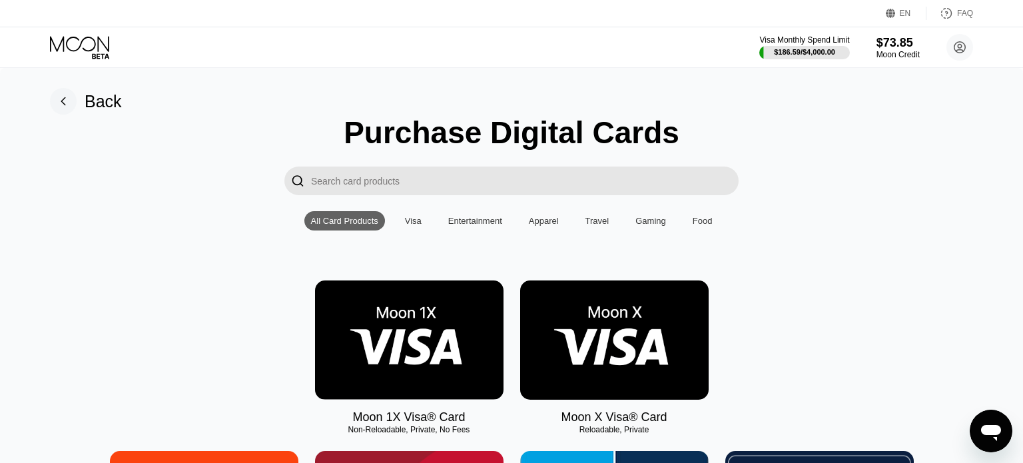
click at [413, 328] on img at bounding box center [409, 339] width 188 height 119
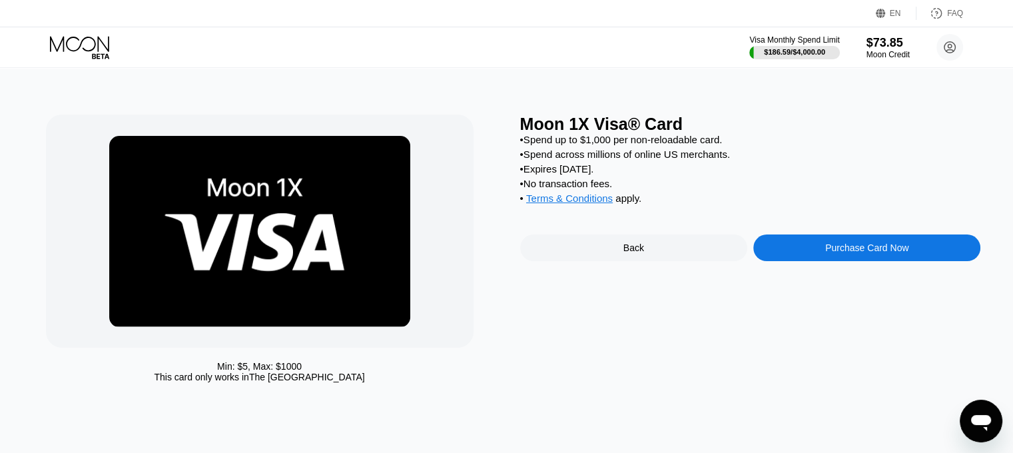
click at [796, 274] on div "Moon 1X Visa® Card • Spend up to $1,000 per non-reloadable card. • Spend across…" at bounding box center [750, 252] width 461 height 274
click at [796, 261] on div "Purchase Card Now" at bounding box center [866, 247] width 227 height 27
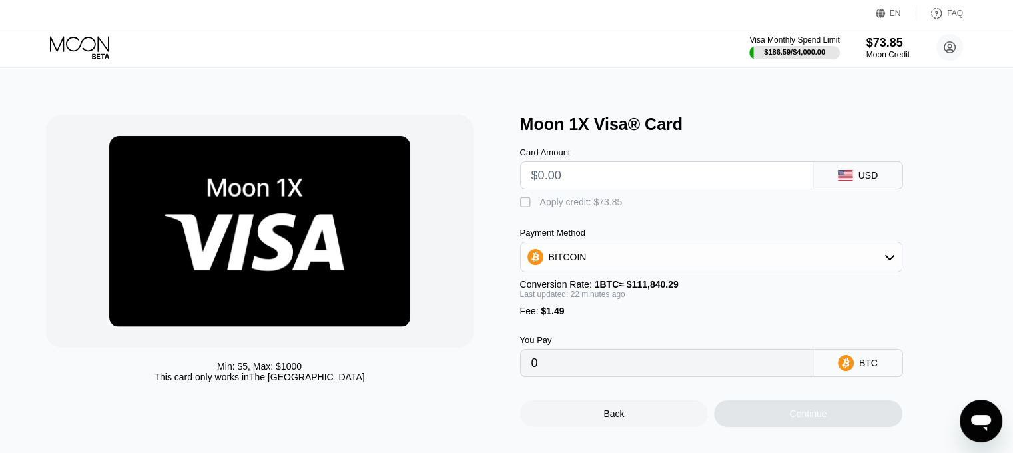
click at [640, 180] on input "text" at bounding box center [666, 175] width 270 height 27
type input "$9"
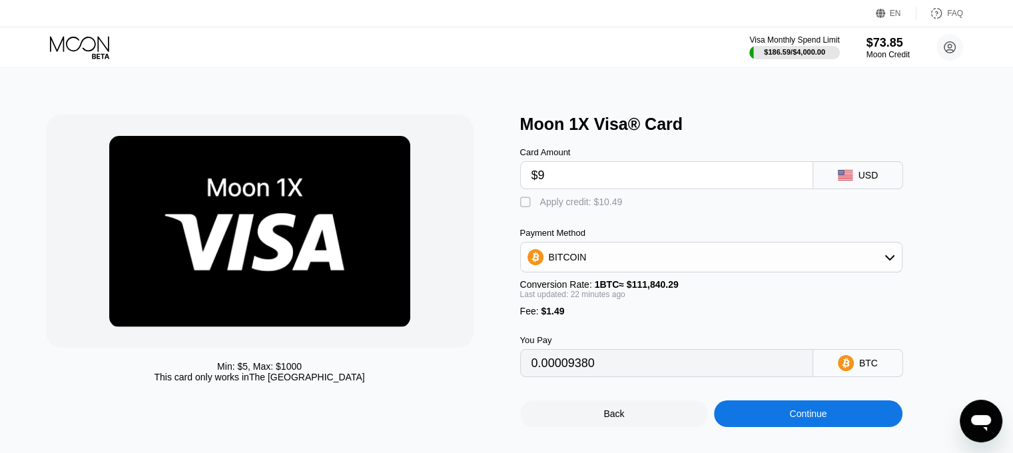
type input "0.00009380"
type input "$945"
type input "0.00844133"
type input "$9."
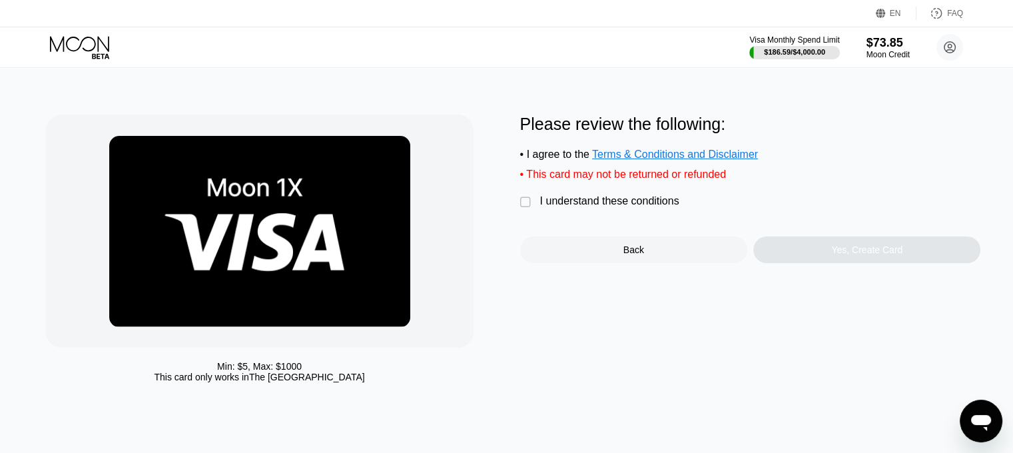
click at [592, 204] on div "I understand these conditions" at bounding box center [609, 201] width 139 height 12
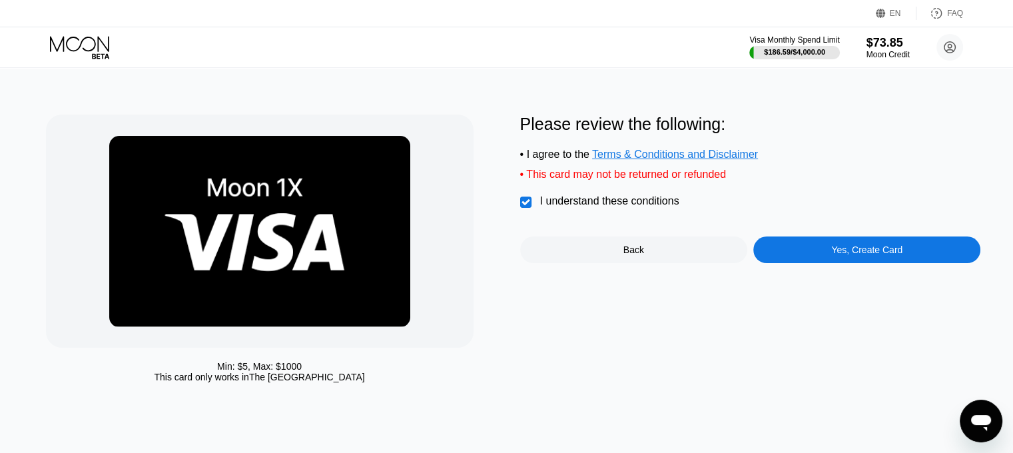
click at [820, 253] on div "Yes, Create Card" at bounding box center [866, 249] width 227 height 27
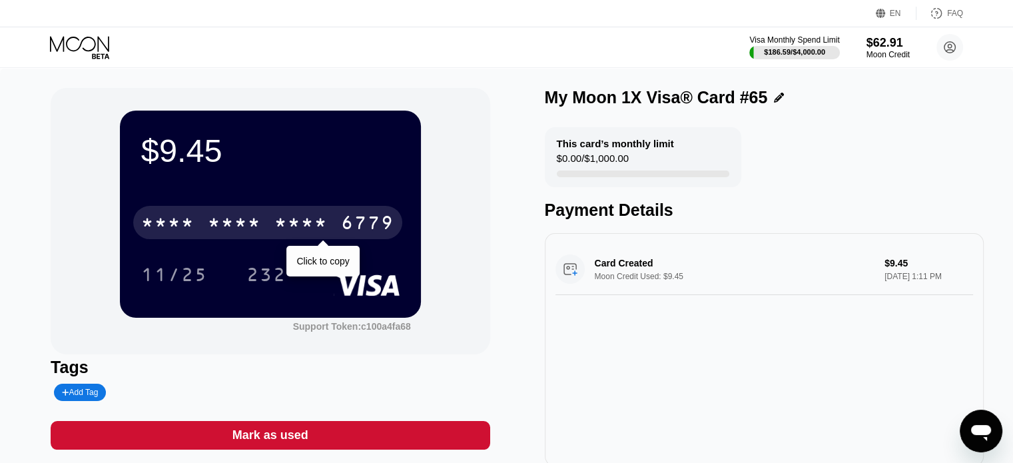
click at [372, 226] on div "6779" at bounding box center [367, 224] width 53 height 21
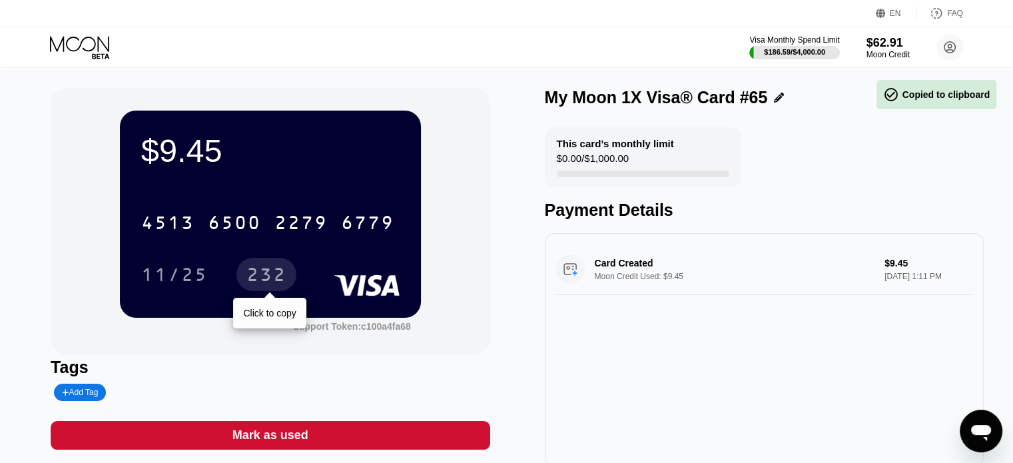
click at [292, 271] on div "232" at bounding box center [266, 274] width 60 height 33
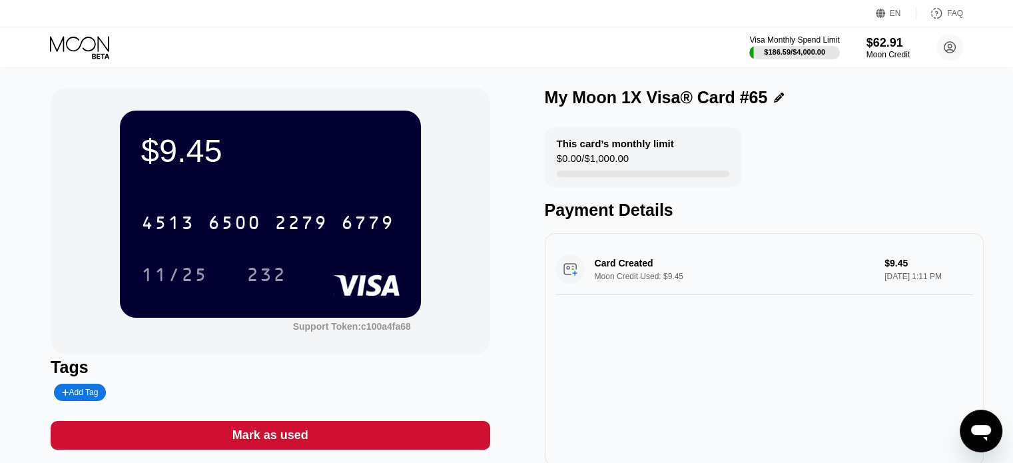
click at [97, 47] on icon at bounding box center [81, 47] width 62 height 23
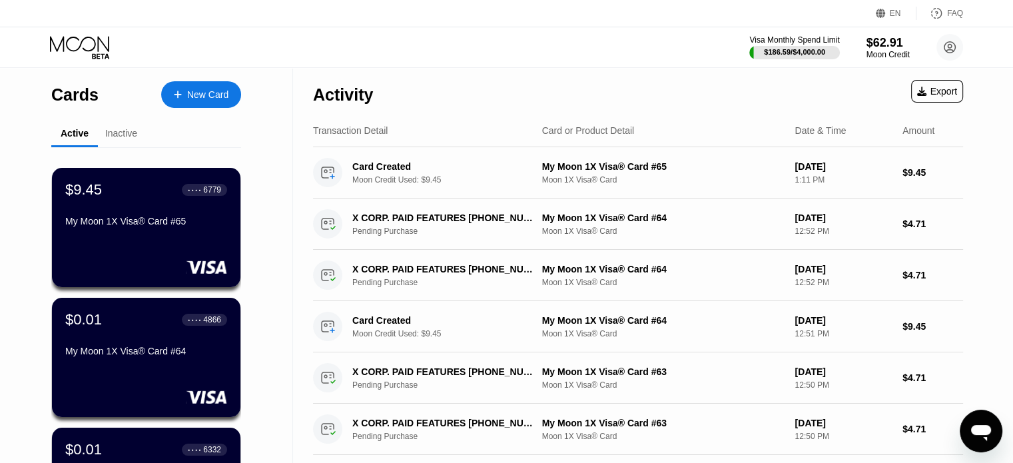
click at [178, 101] on div "New Card" at bounding box center [201, 94] width 80 height 27
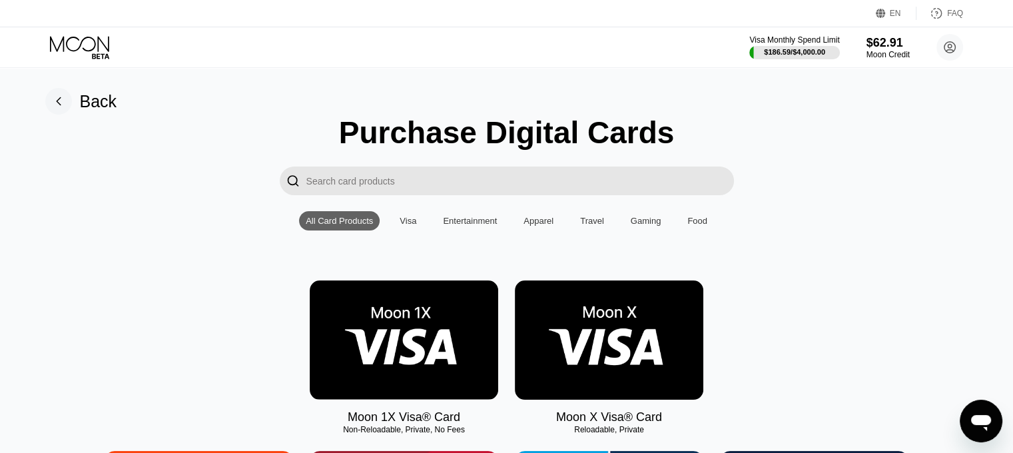
click at [405, 328] on img at bounding box center [404, 339] width 188 height 119
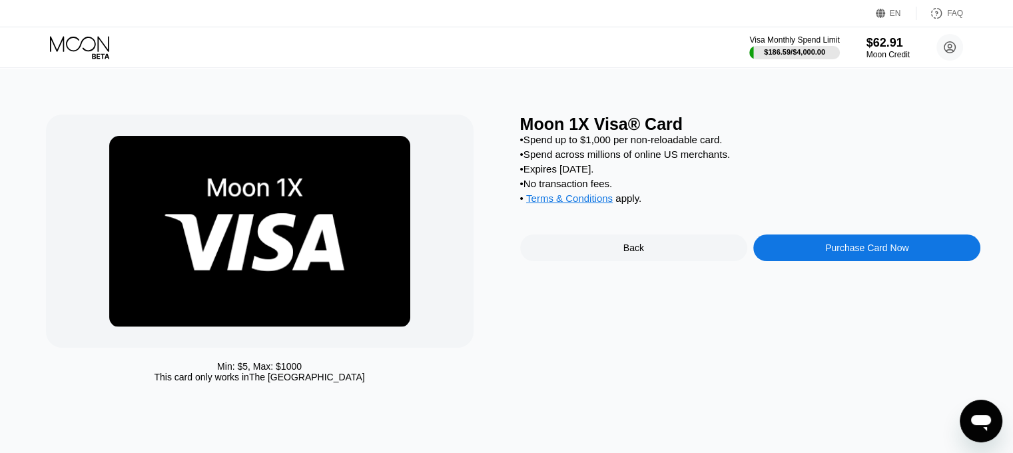
click at [869, 251] on div "Purchase Card Now" at bounding box center [866, 247] width 227 height 27
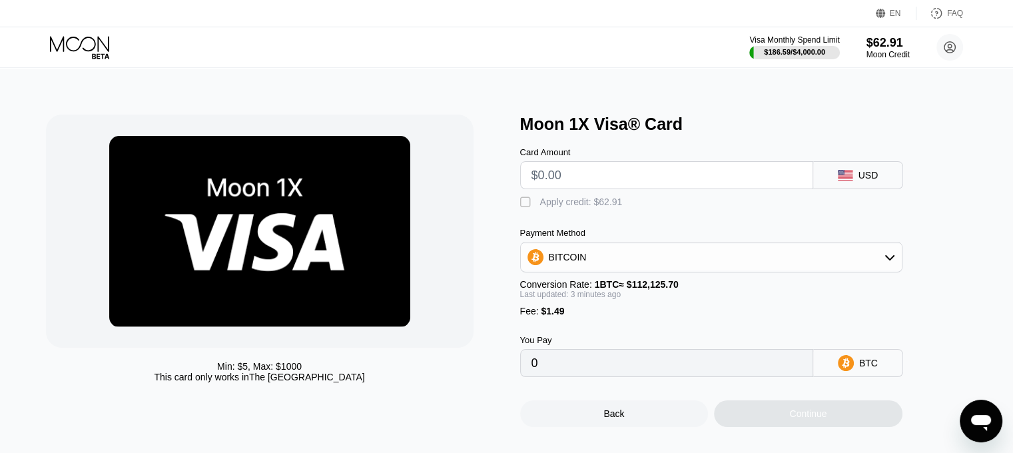
click at [679, 178] on input "text" at bounding box center [666, 175] width 270 height 27
type input "$9"
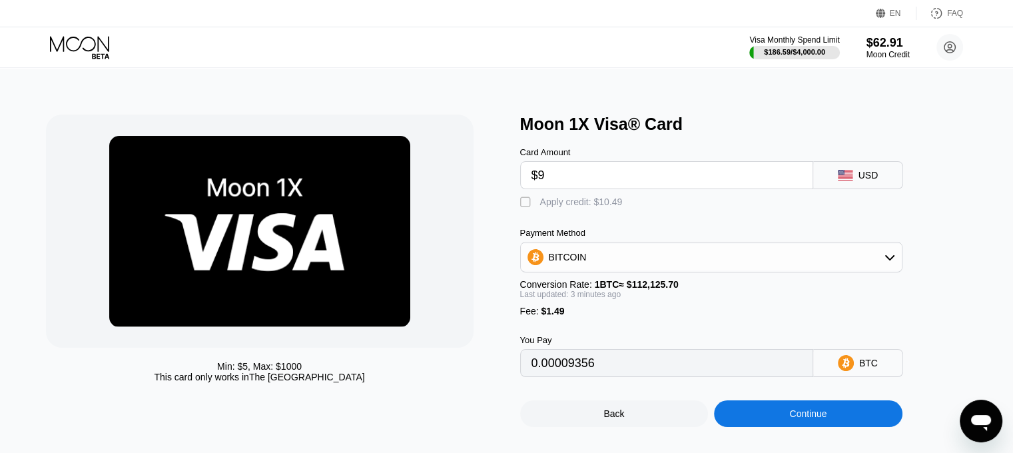
type input "0.00009356"
type input "$945"
type input "0.00844133"
type input "$9."
type input "0.00009356"
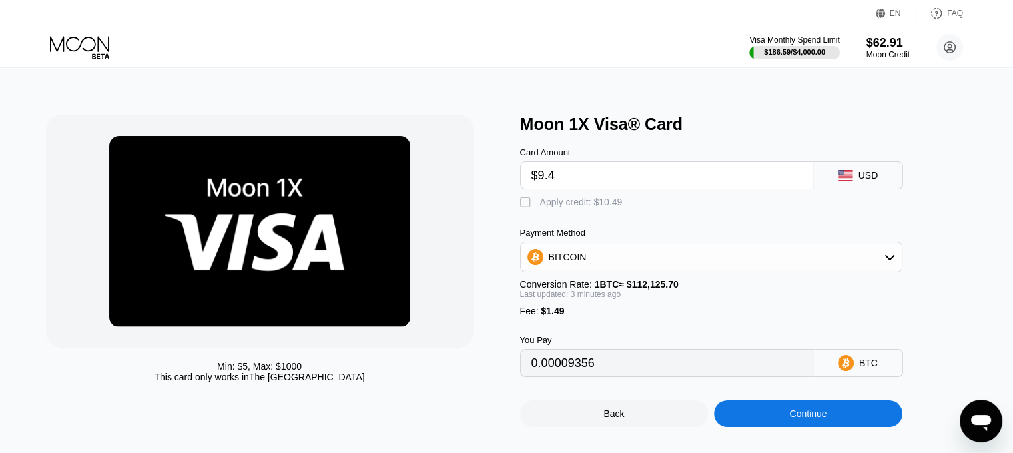
type input "$9.45"
type input "0.00009757"
type input "$9.45"
click at [591, 207] on div "Apply credit: $10.94" at bounding box center [581, 201] width 83 height 11
type input "0"
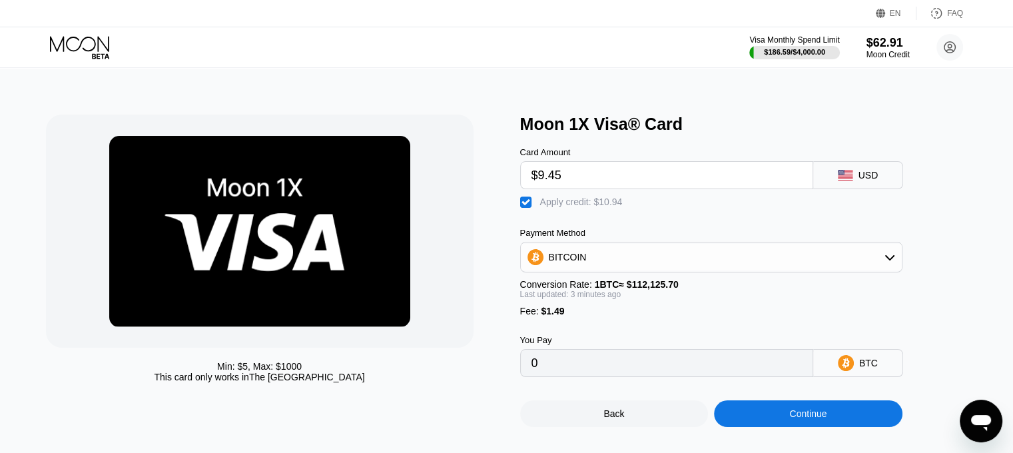
click at [782, 419] on div "Continue" at bounding box center [808, 413] width 188 height 27
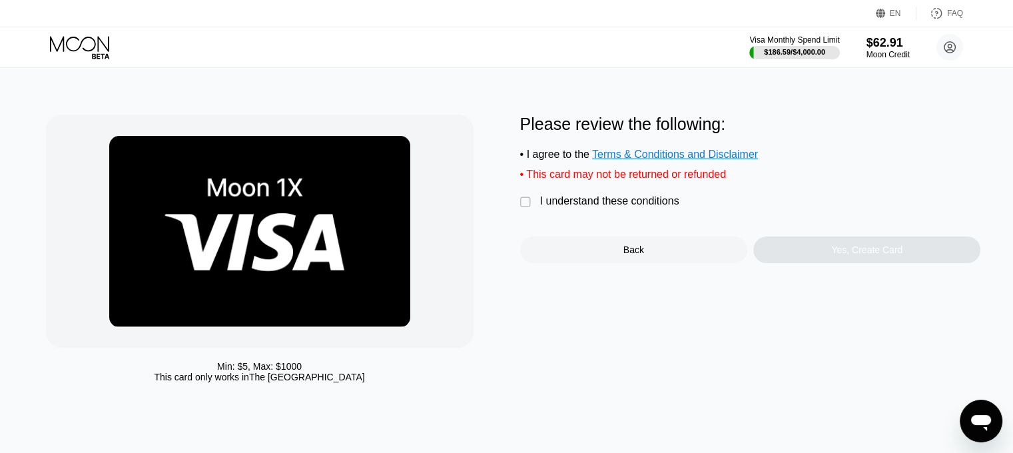
click at [625, 207] on div "I understand these conditions" at bounding box center [609, 201] width 139 height 12
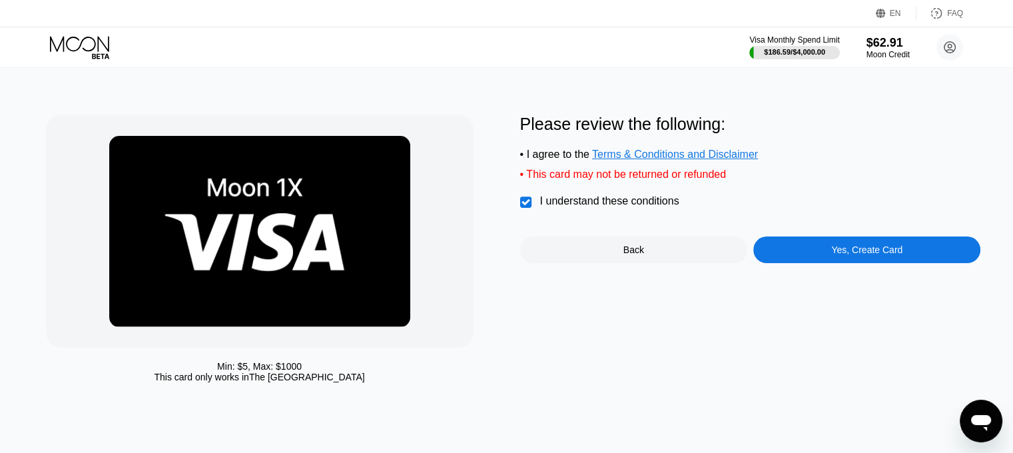
click at [789, 251] on div "Yes, Create Card" at bounding box center [866, 249] width 227 height 27
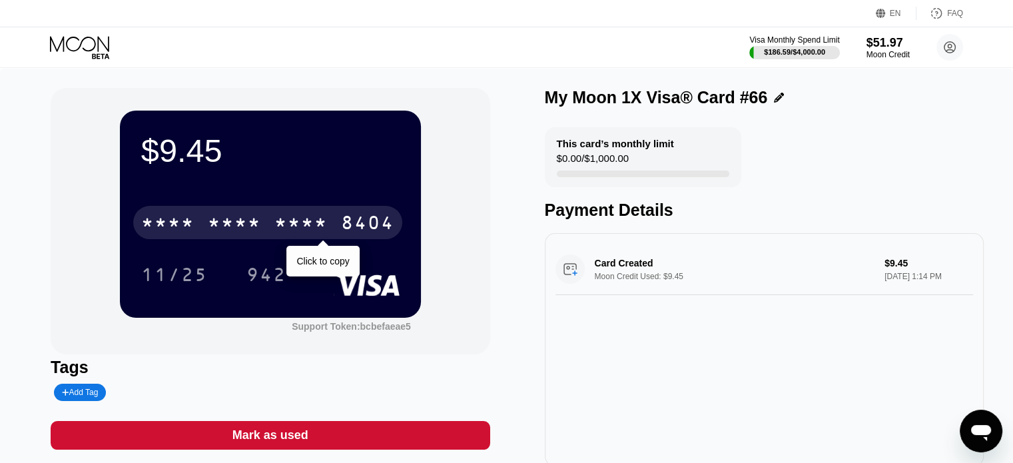
click at [376, 230] on div "8404" at bounding box center [367, 224] width 53 height 21
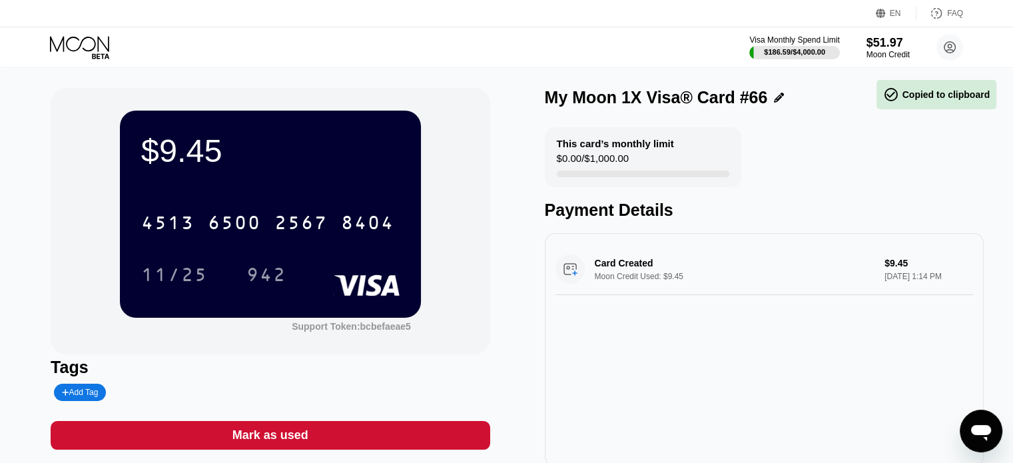
click at [261, 272] on div "942" at bounding box center [266, 276] width 40 height 21
click at [90, 45] on icon at bounding box center [81, 47] width 62 height 23
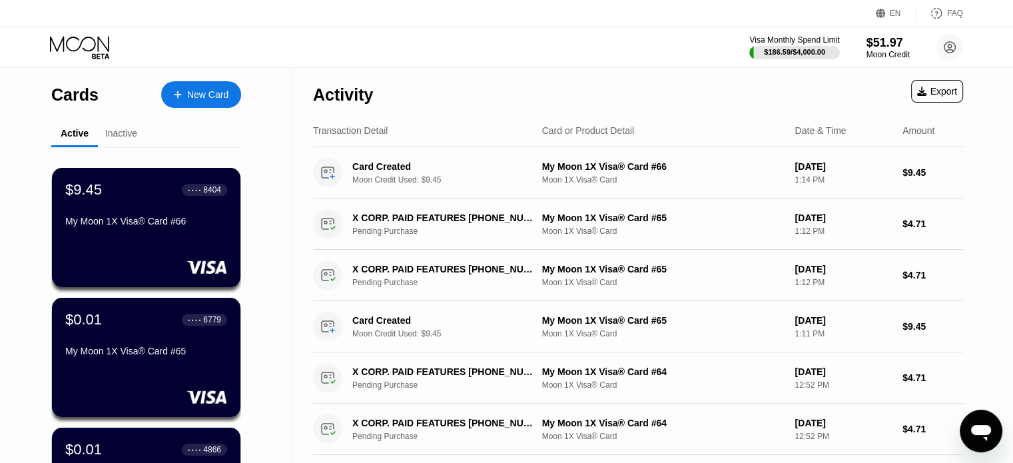
click at [200, 99] on div "New Card" at bounding box center [207, 94] width 41 height 11
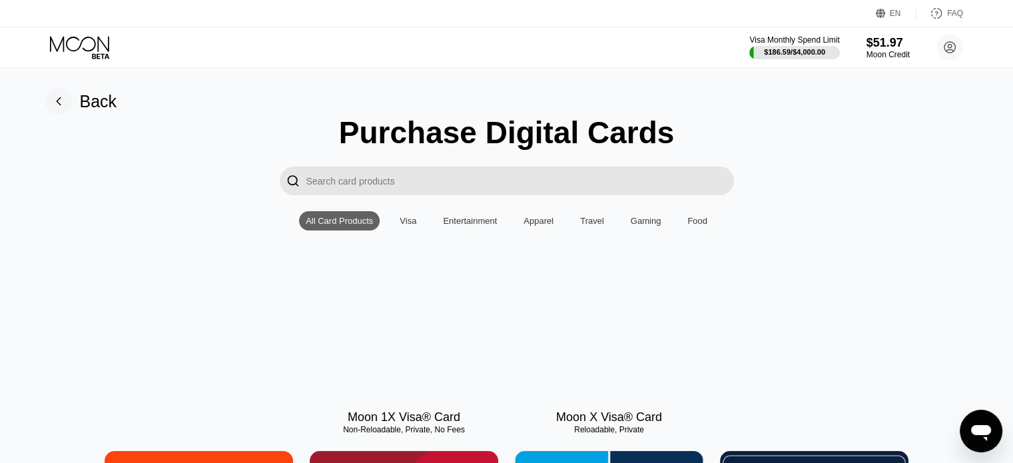
click at [408, 334] on div at bounding box center [404, 339] width 188 height 119
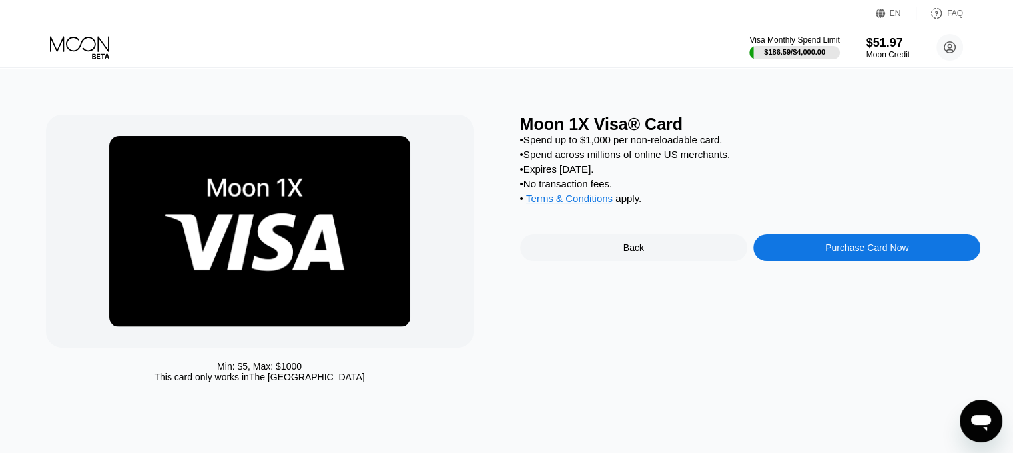
click at [830, 253] on div "Purchase Card Now" at bounding box center [866, 247] width 227 height 27
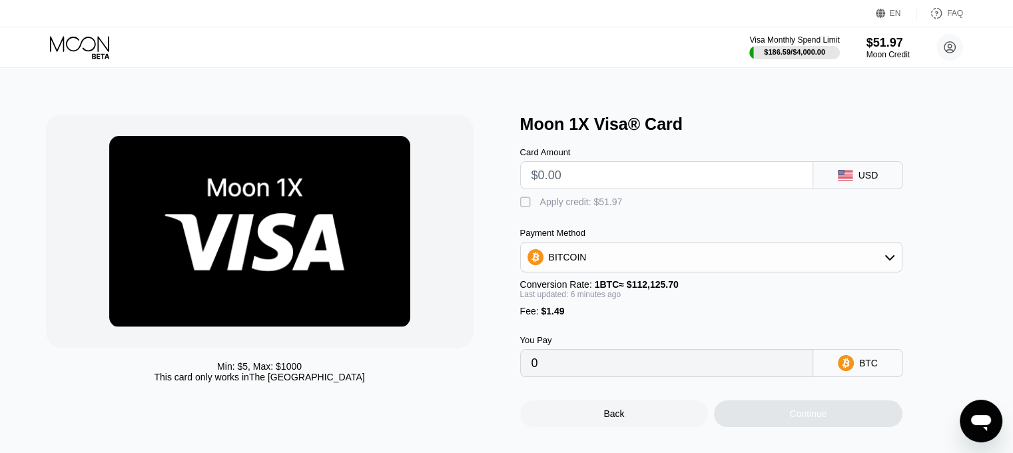
click at [557, 180] on input "text" at bounding box center [666, 175] width 270 height 27
type input "$9.45"
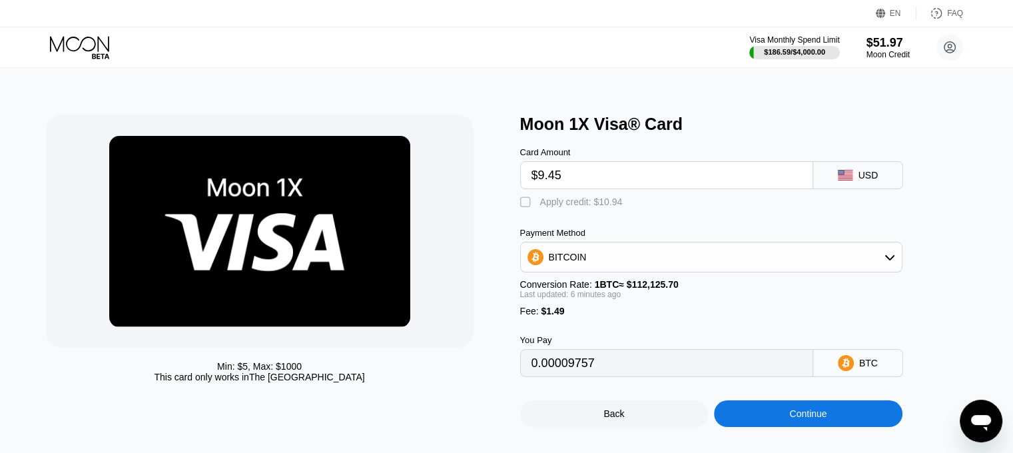
type input "0.00009763"
type input "$9.45"
click at [555, 207] on div "Apply credit: $10.94" at bounding box center [581, 201] width 83 height 11
type input "0"
click at [770, 417] on div "Continue" at bounding box center [808, 413] width 188 height 27
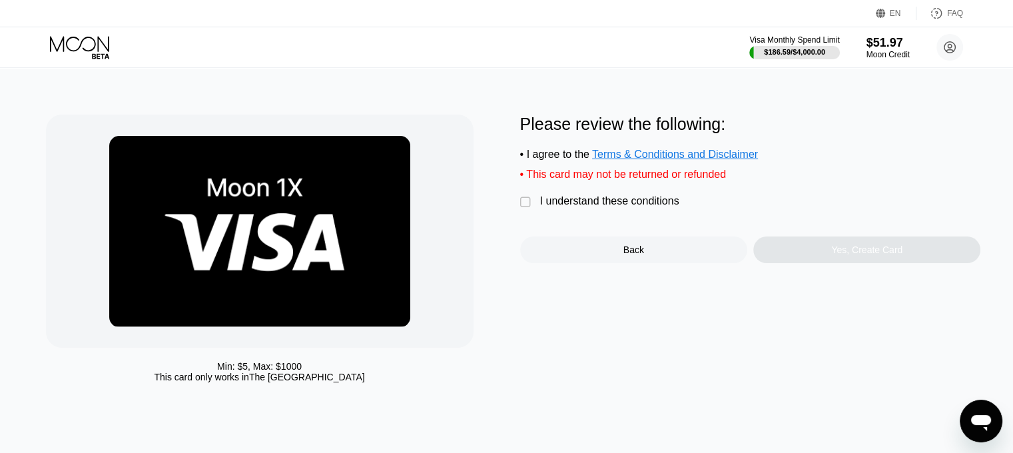
click at [597, 207] on div "I understand these conditions" at bounding box center [609, 201] width 139 height 12
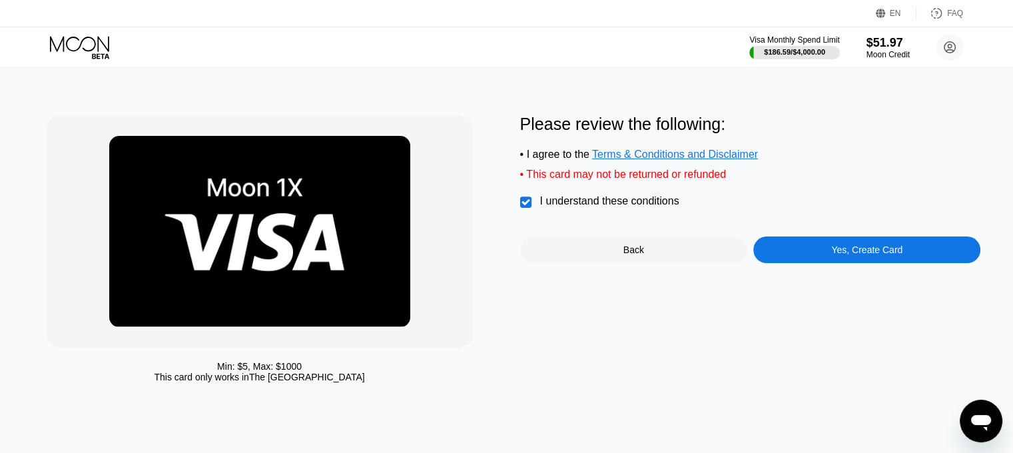
click at [782, 249] on div "Yes, Create Card" at bounding box center [866, 249] width 227 height 27
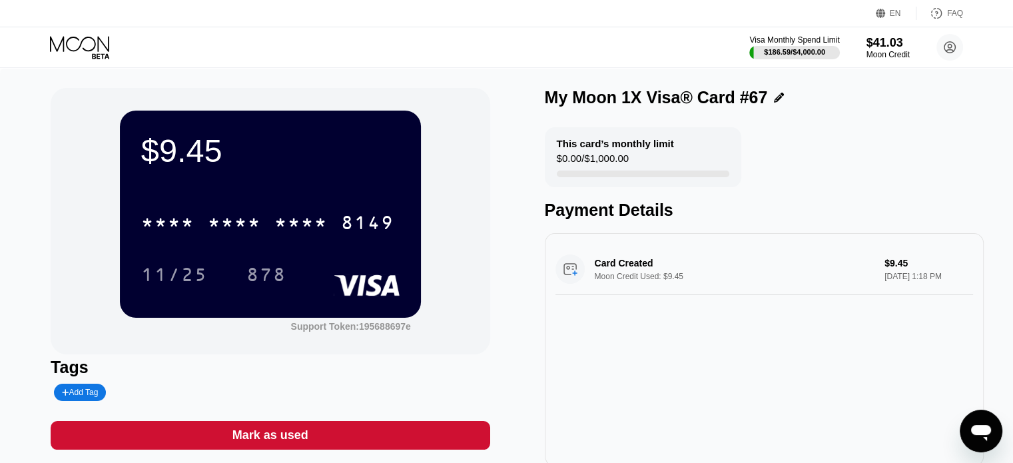
click at [350, 204] on div "* * * * * * * * * * * * 8149" at bounding box center [270, 218] width 258 height 45
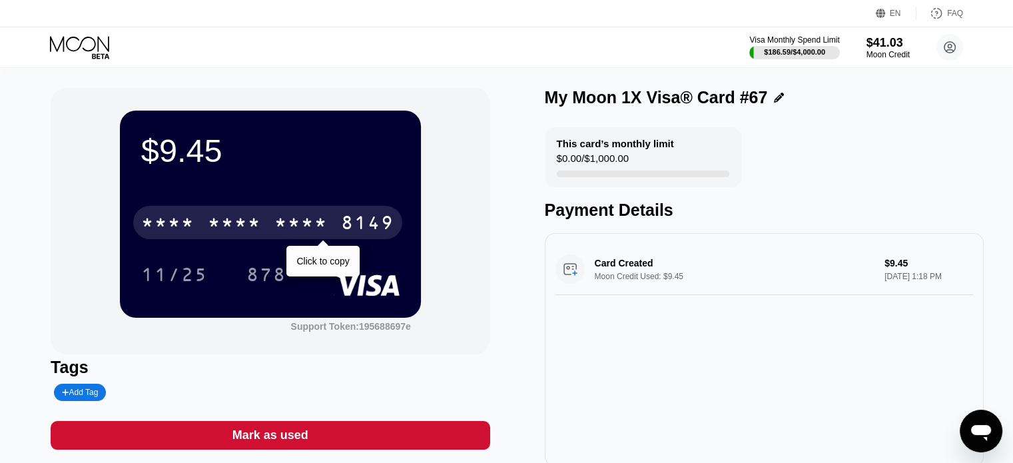
click at [352, 218] on div "8149" at bounding box center [367, 224] width 53 height 21
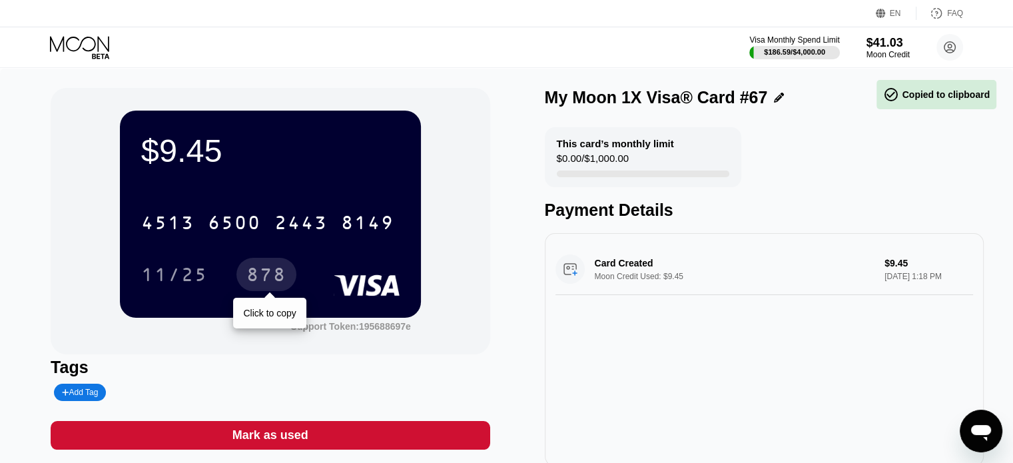
click at [269, 270] on div "878" at bounding box center [266, 276] width 40 height 21
